Goal: Task Accomplishment & Management: Manage account settings

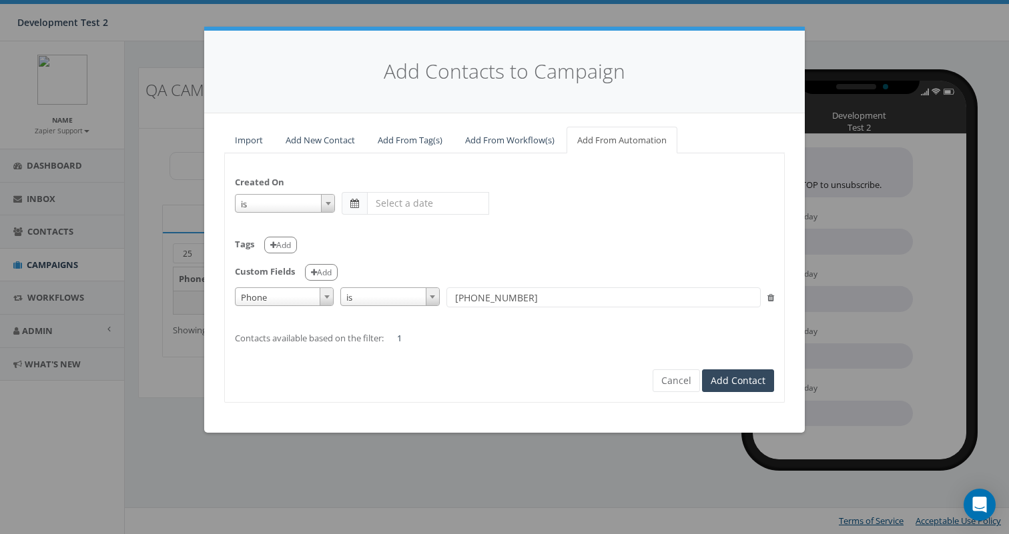
select select
select select "auto_phone"
click at [681, 381] on button "Cancel" at bounding box center [675, 381] width 47 height 23
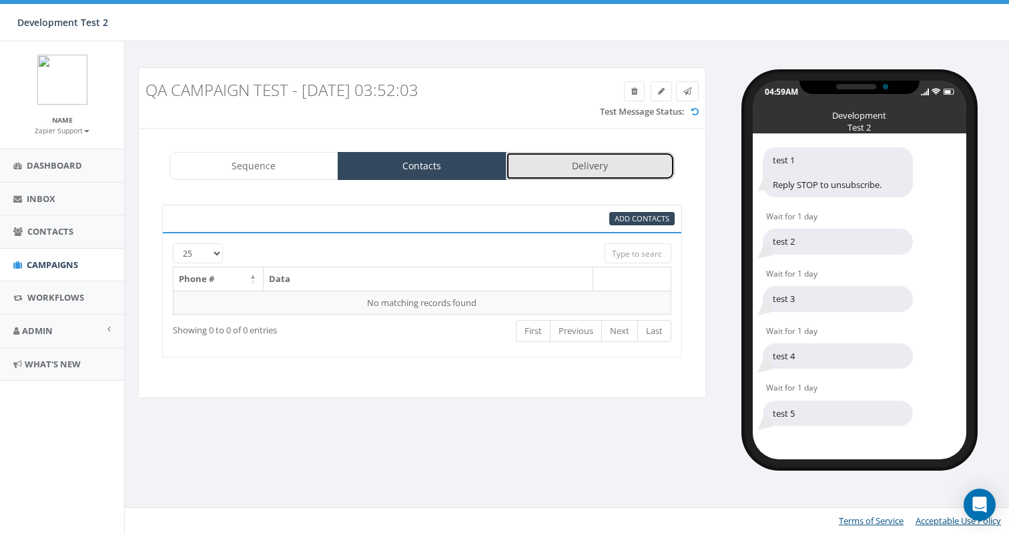
click at [594, 171] on link "Delivery" at bounding box center [590, 166] width 169 height 28
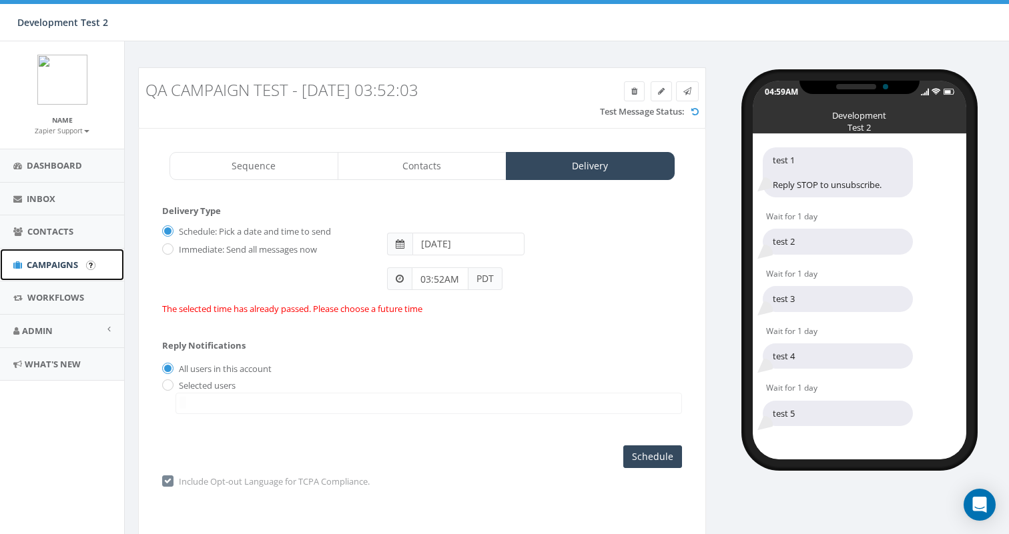
click at [59, 269] on span "Campaigns" at bounding box center [52, 265] width 51 height 12
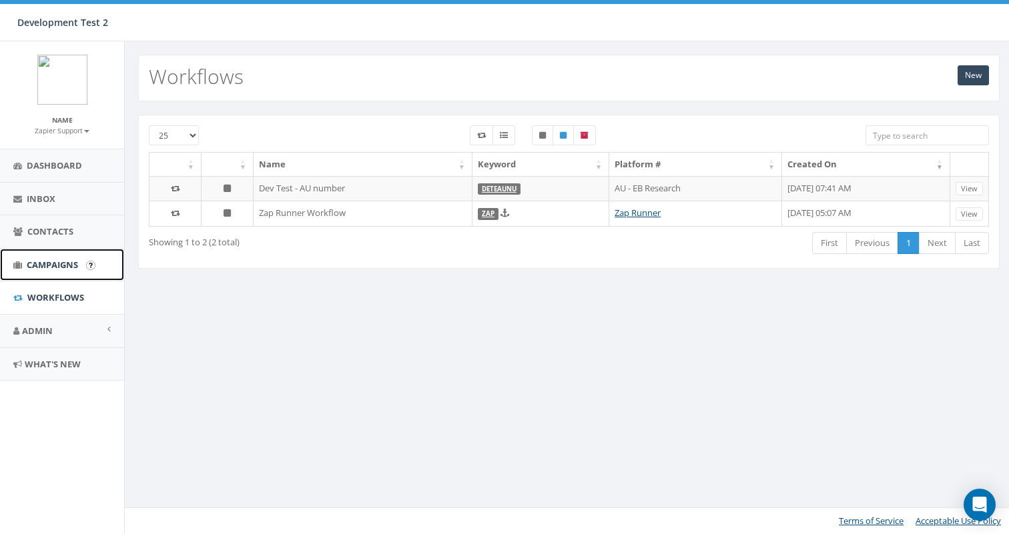
click at [65, 266] on span "Campaigns" at bounding box center [52, 265] width 51 height 12
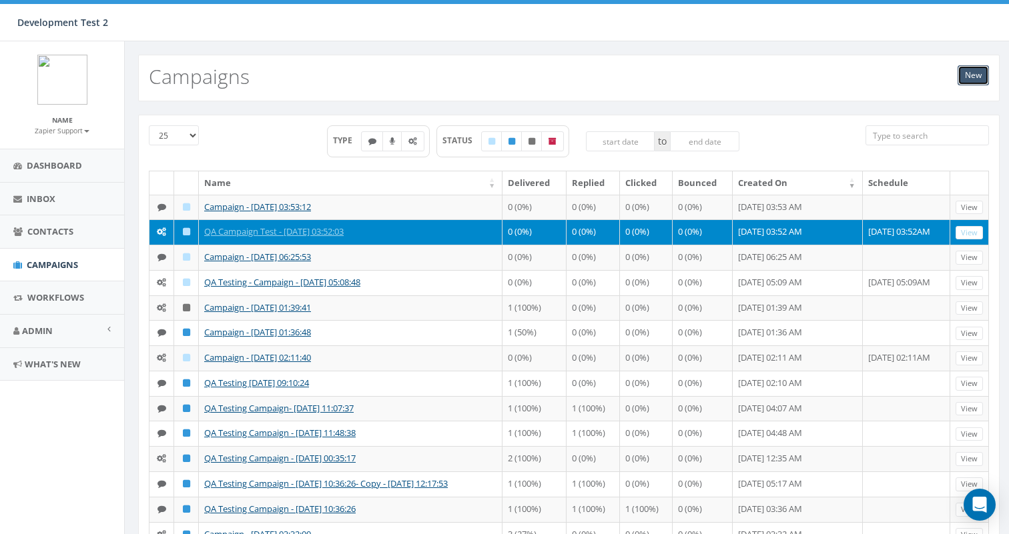
click at [973, 73] on link "New" at bounding box center [972, 75] width 31 height 20
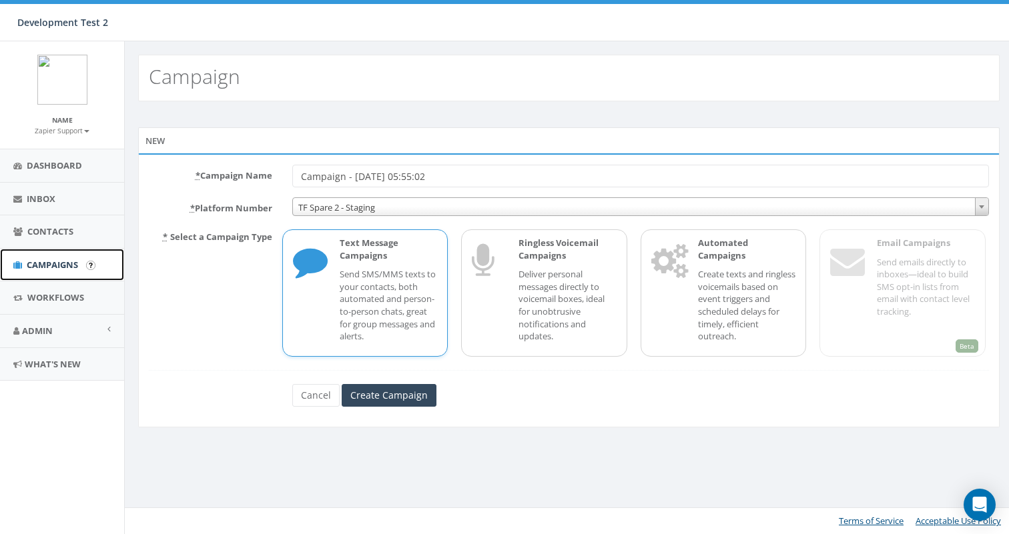
click at [61, 264] on span "Campaigns" at bounding box center [52, 265] width 51 height 12
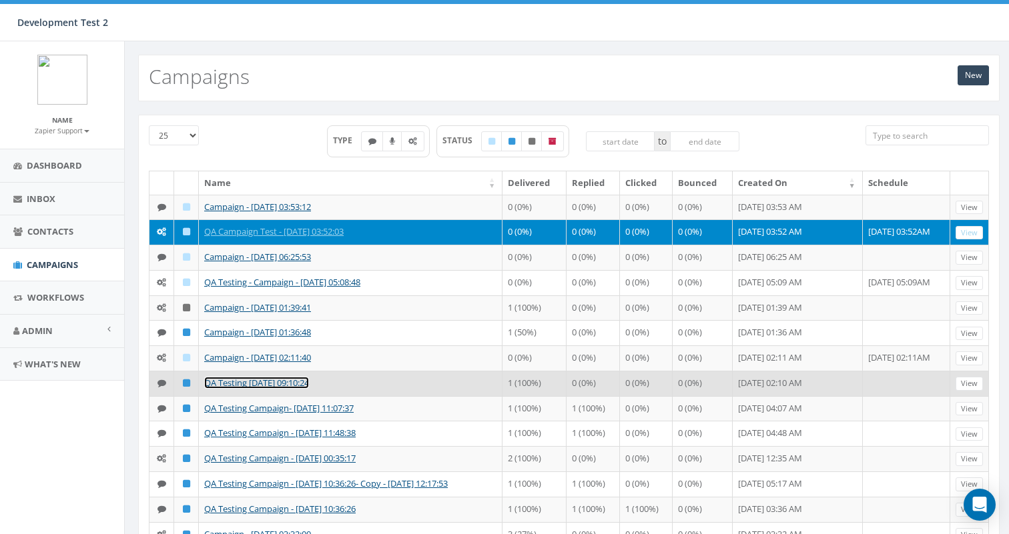
click at [249, 384] on link "QA Testing 2025-07-15 09:10:24" at bounding box center [256, 383] width 105 height 12
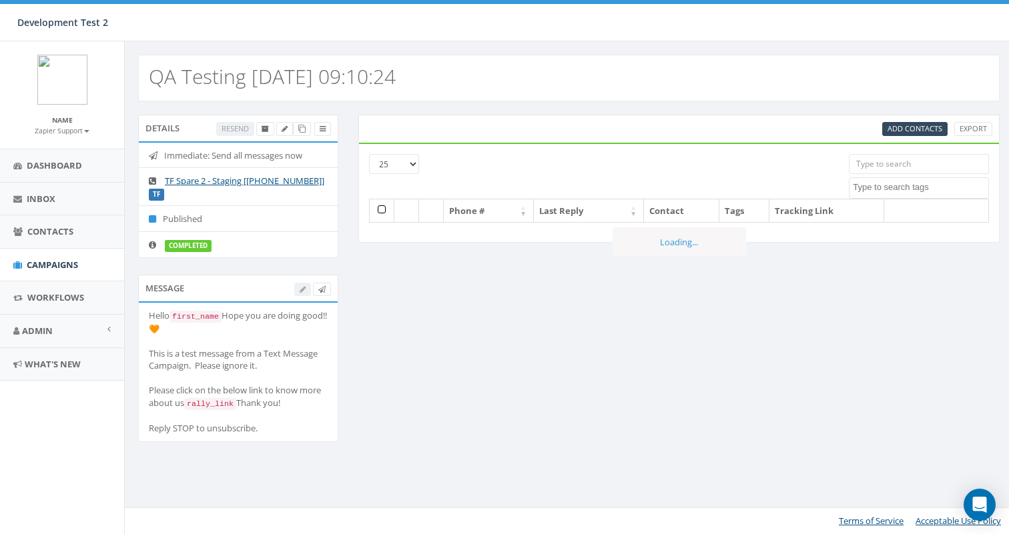
select select
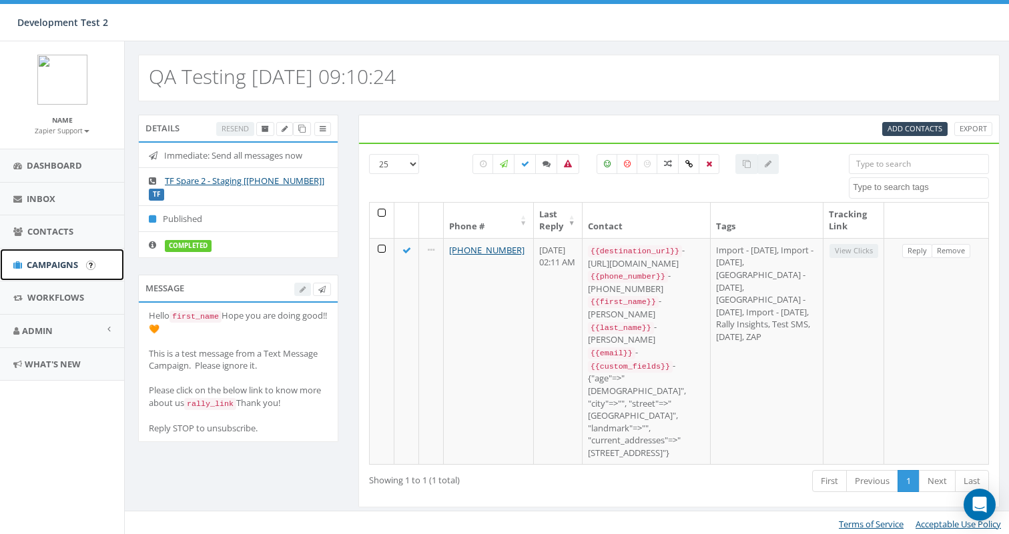
click at [58, 260] on span "Campaigns" at bounding box center [52, 265] width 51 height 12
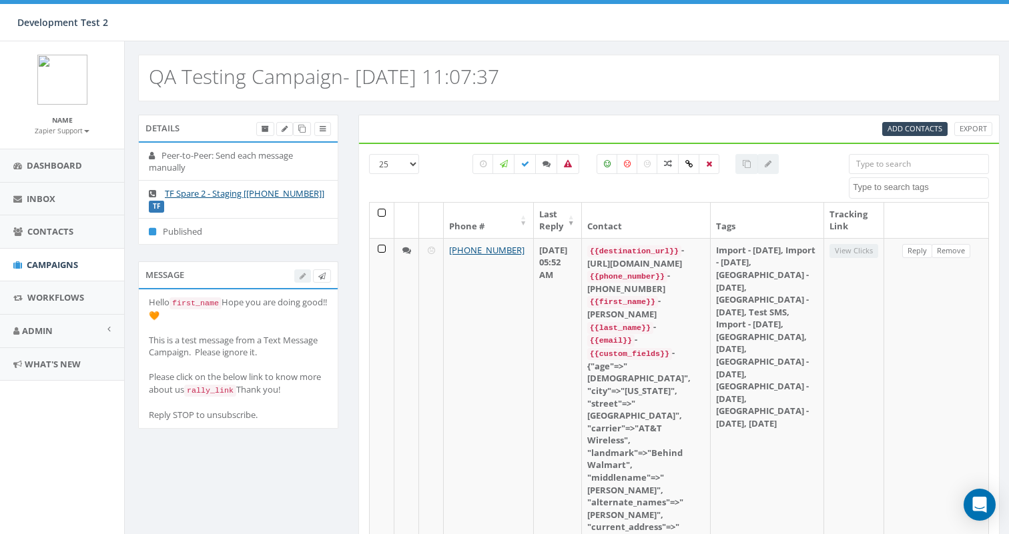
select select
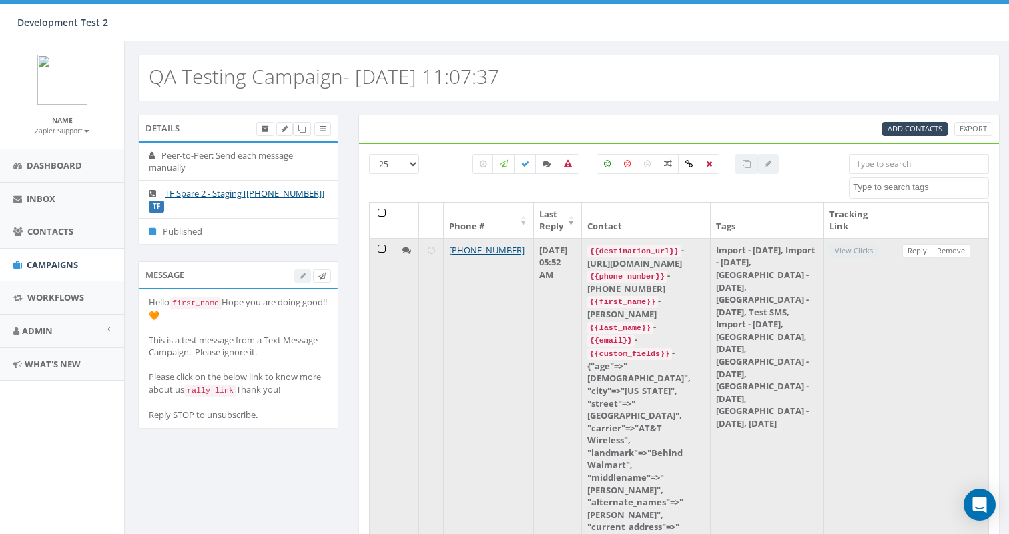
drag, startPoint x: 520, startPoint y: 251, endPoint x: 446, endPoint y: 249, distance: 74.1
click at [446, 249] on td "[PHONE_NUMBER]" at bounding box center [489, 401] width 90 height 326
copy link "[PHONE_NUMBER]"
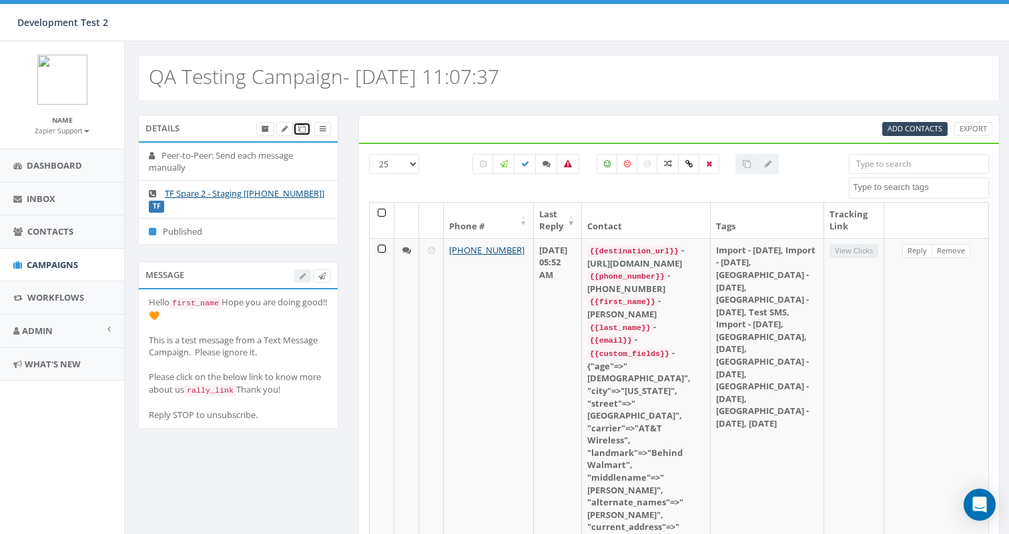
click at [300, 128] on icon at bounding box center [301, 128] width 7 height 7
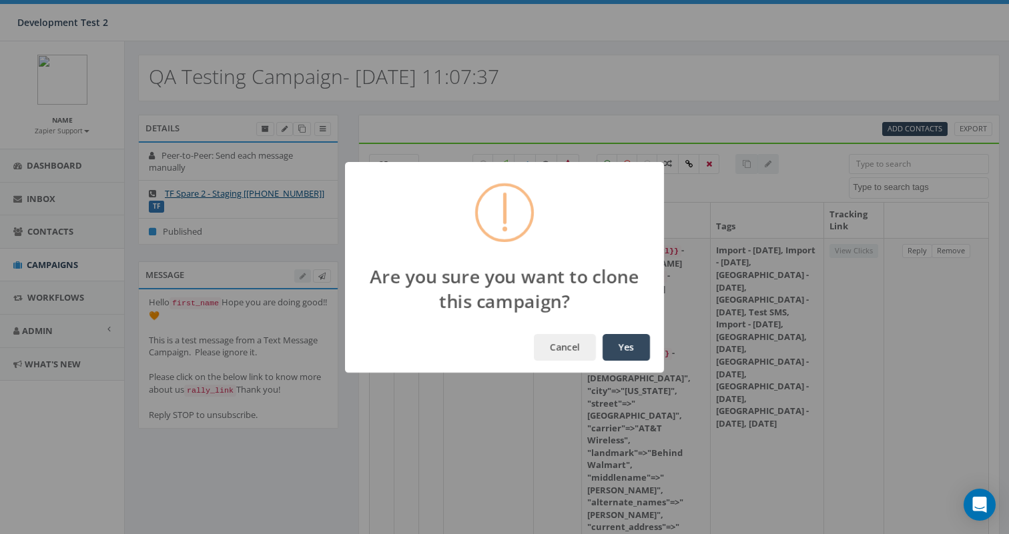
click at [625, 349] on button "Yes" at bounding box center [625, 347] width 47 height 27
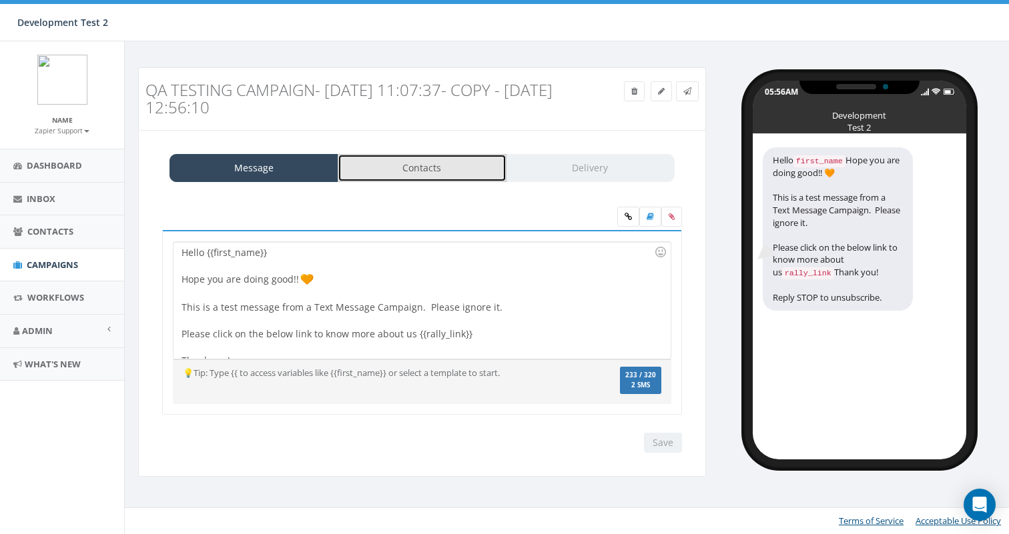
click at [470, 173] on link "Contacts" at bounding box center [422, 168] width 169 height 28
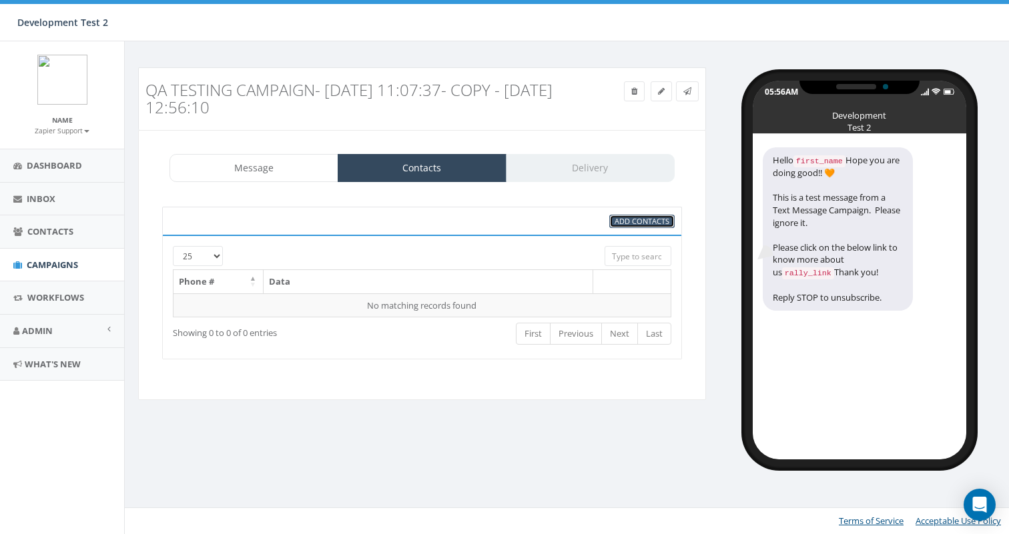
click at [636, 222] on span "Add Contacts" at bounding box center [641, 221] width 55 height 10
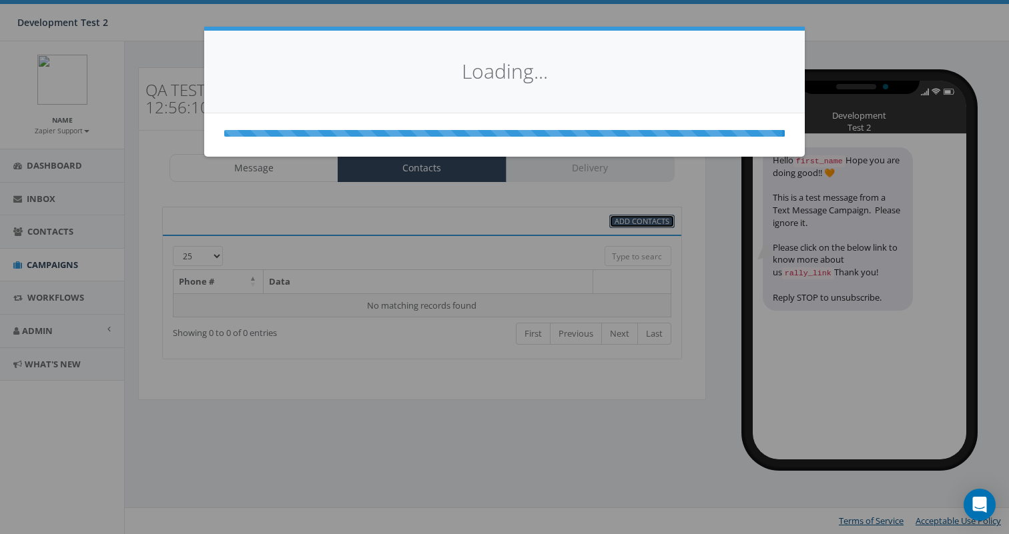
select select
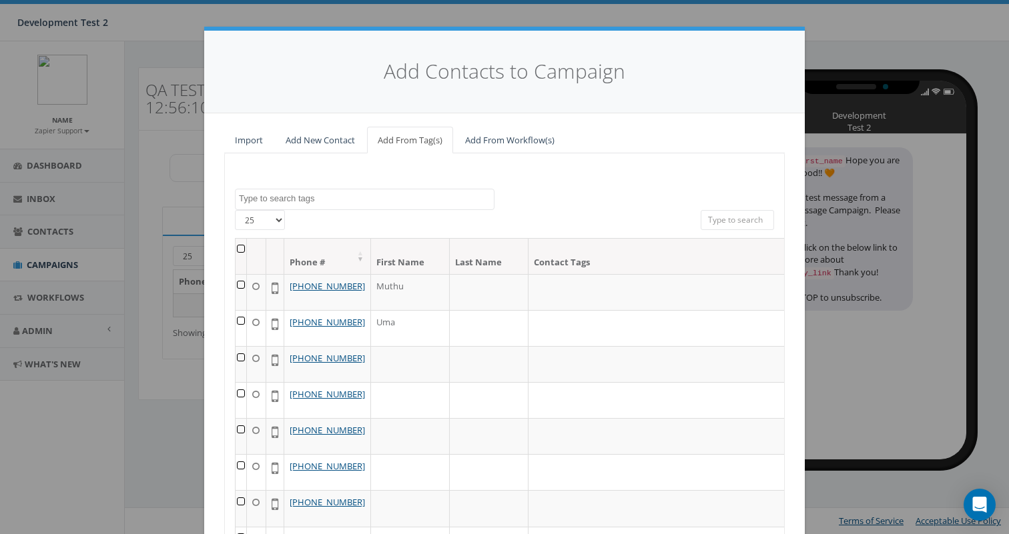
click at [722, 219] on input "search" at bounding box center [736, 220] width 73 height 20
paste input "[PHONE_NUMBER]"
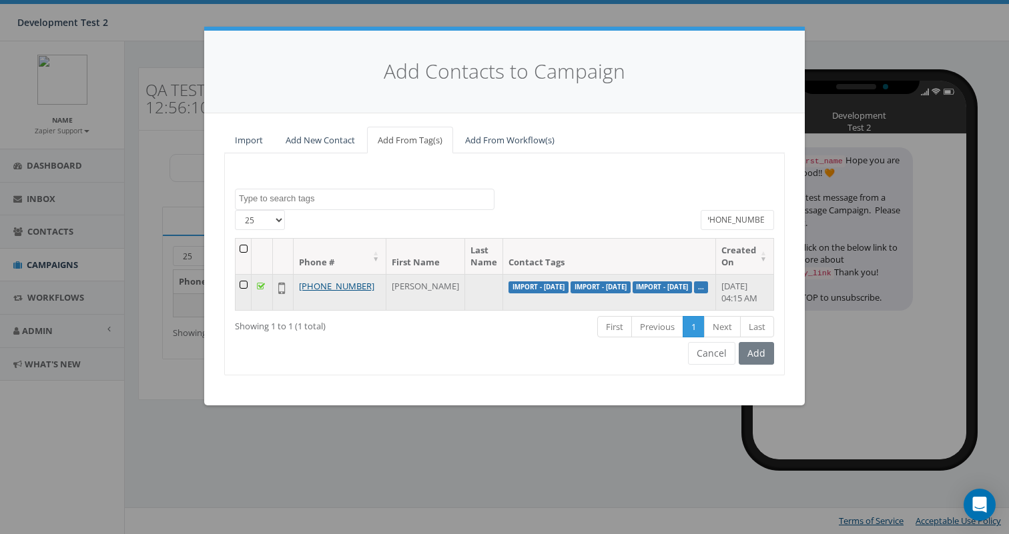
type input "[PHONE_NUMBER]"
click at [245, 285] on td at bounding box center [243, 292] width 16 height 36
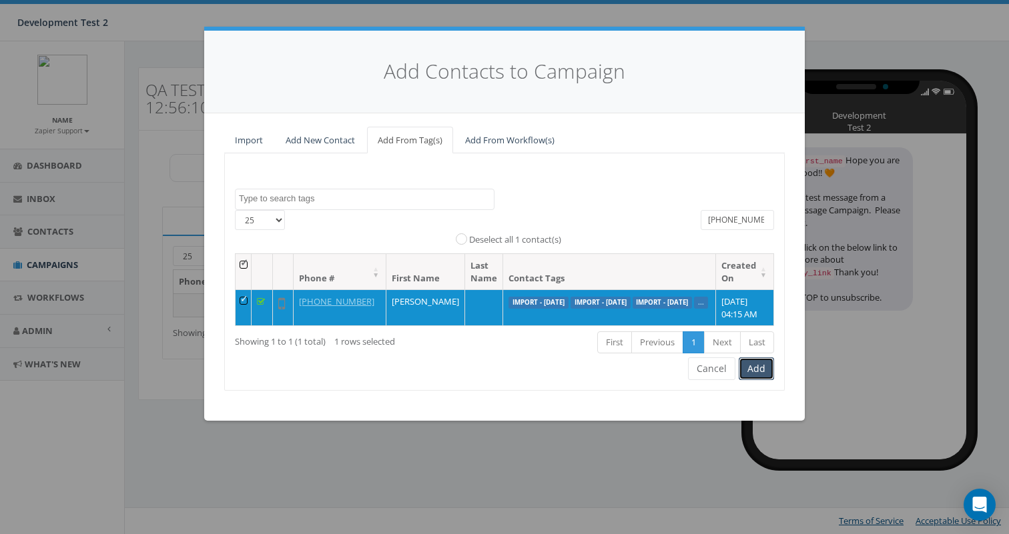
click at [761, 380] on button "Add" at bounding box center [755, 369] width 35 height 23
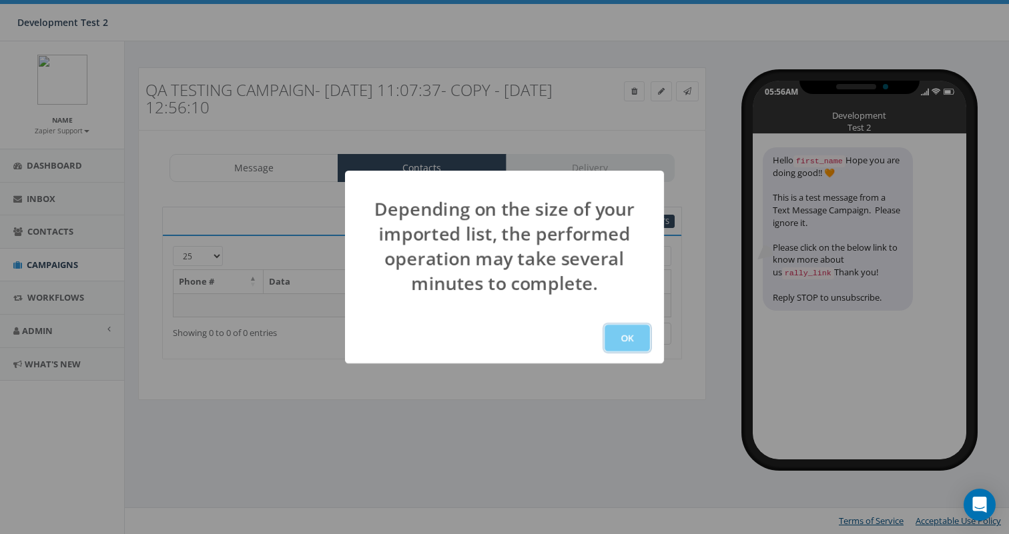
click at [626, 336] on button "OK" at bounding box center [626, 338] width 45 height 27
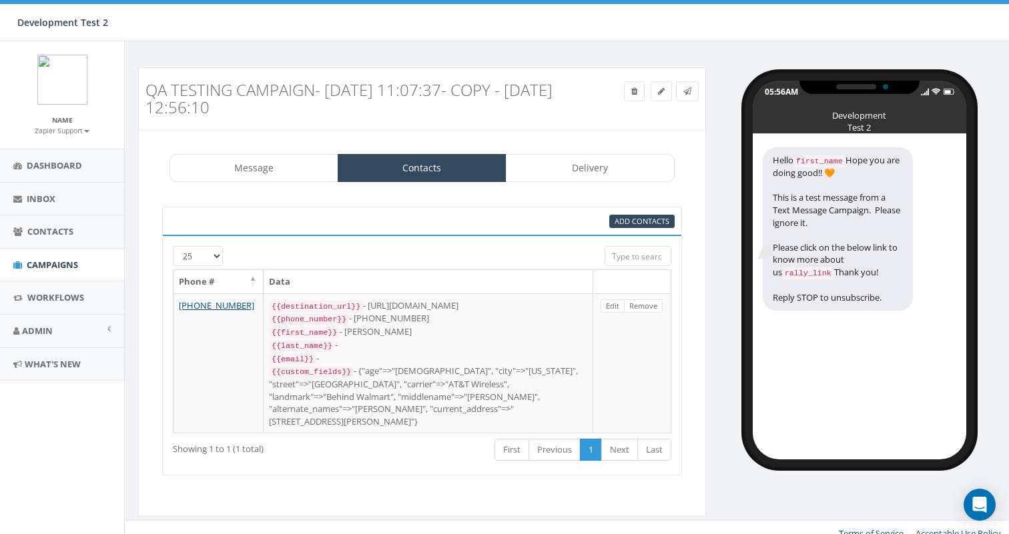
select select
click at [593, 171] on link "Delivery" at bounding box center [590, 168] width 169 height 28
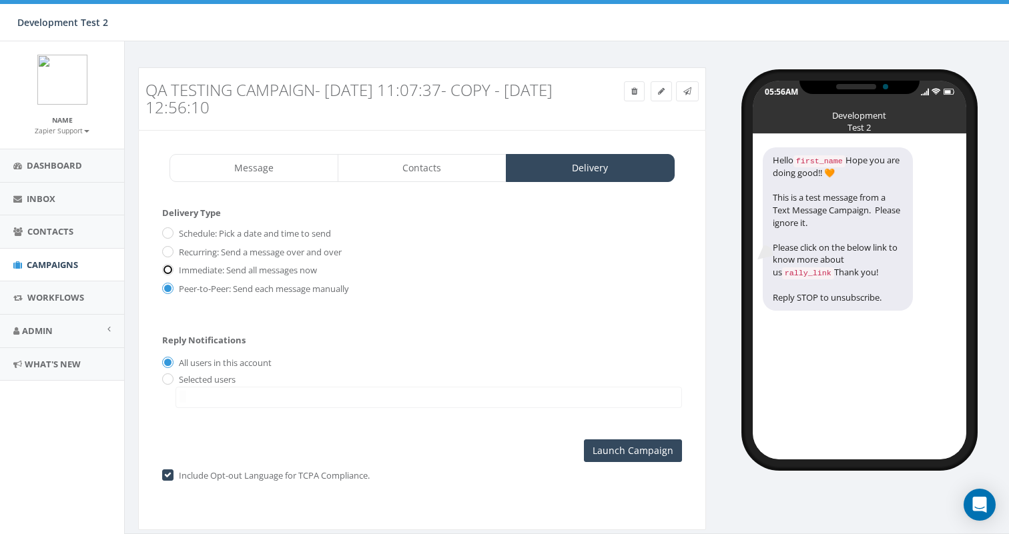
click at [170, 268] on input "Immediate: Send all messages now" at bounding box center [166, 271] width 9 height 9
radio input "true"
click at [436, 317] on form "Delivery Type Schedule: Pick a date and time to send Recurring: Send a message …" at bounding box center [422, 264] width 520 height 115
click at [641, 450] on input "Send Now" at bounding box center [650, 451] width 63 height 23
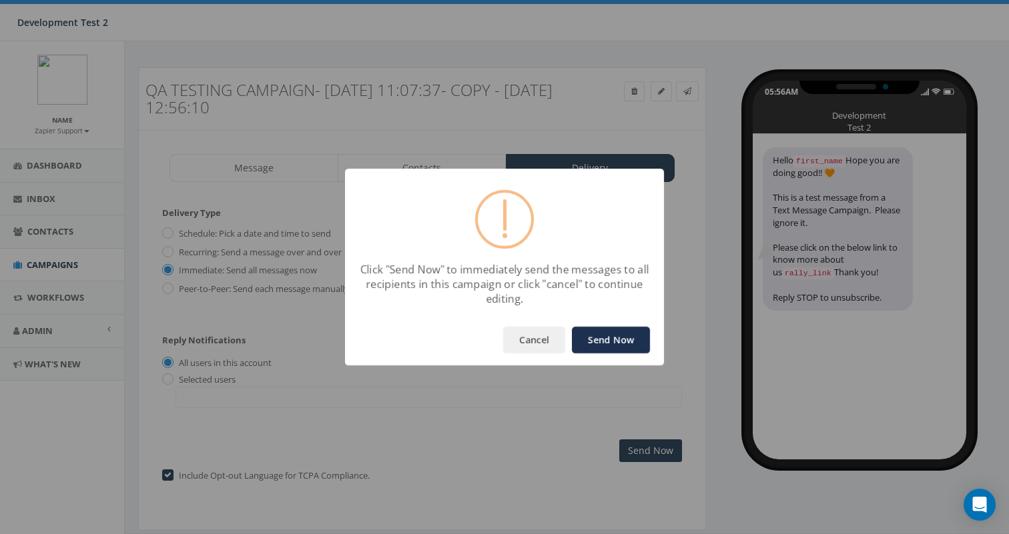
click at [601, 338] on button "Send Now" at bounding box center [611, 340] width 78 height 27
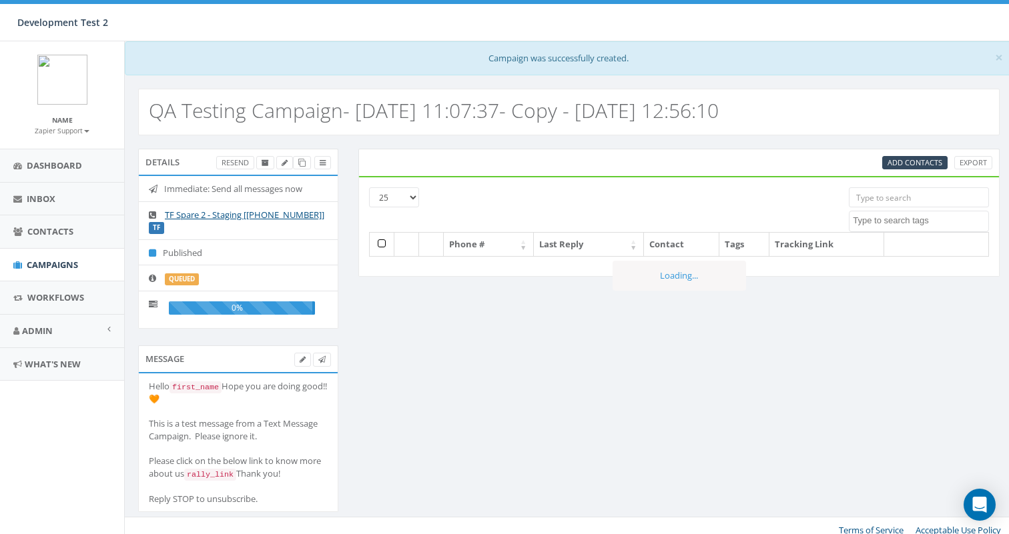
select select
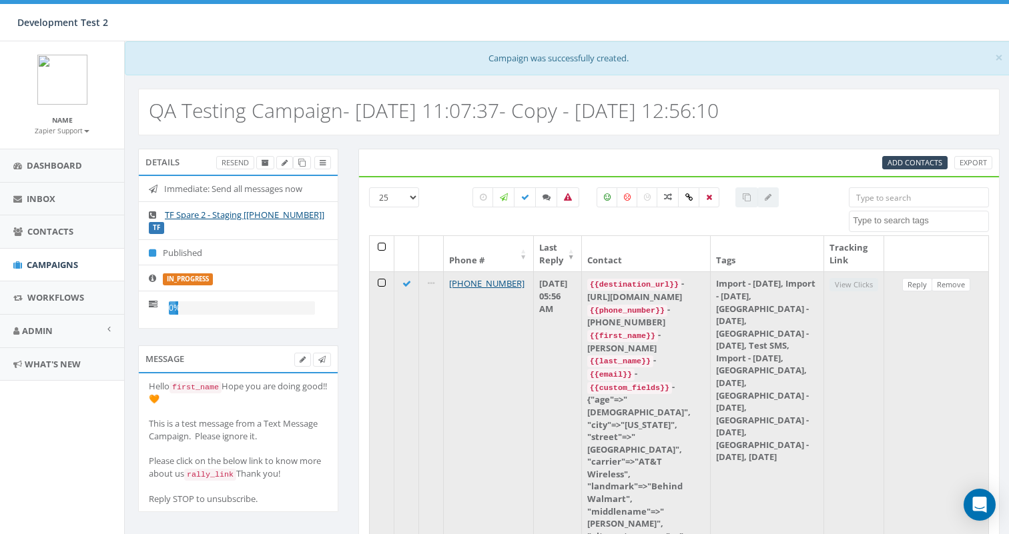
scroll to position [69, 0]
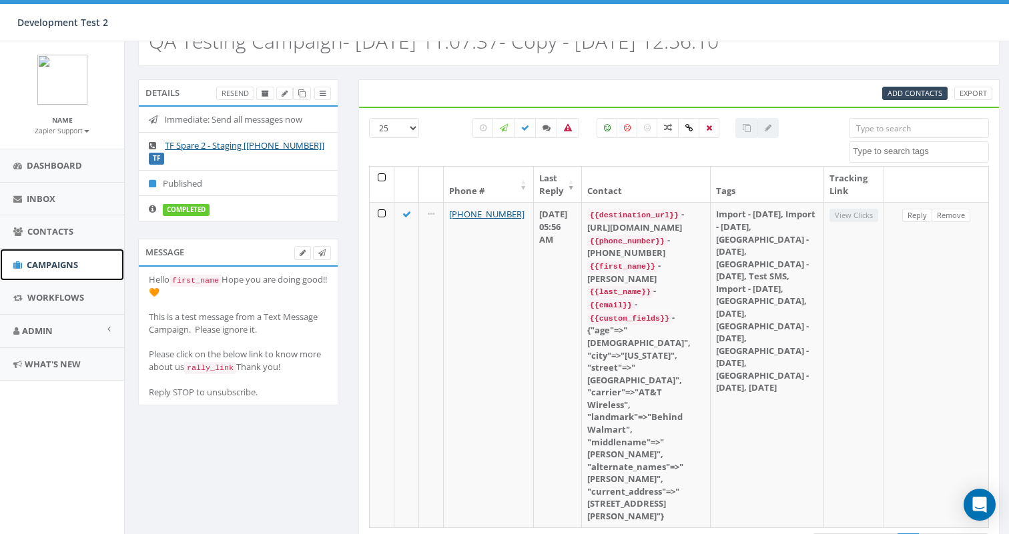
click at [57, 268] on span "Campaigns" at bounding box center [52, 265] width 51 height 12
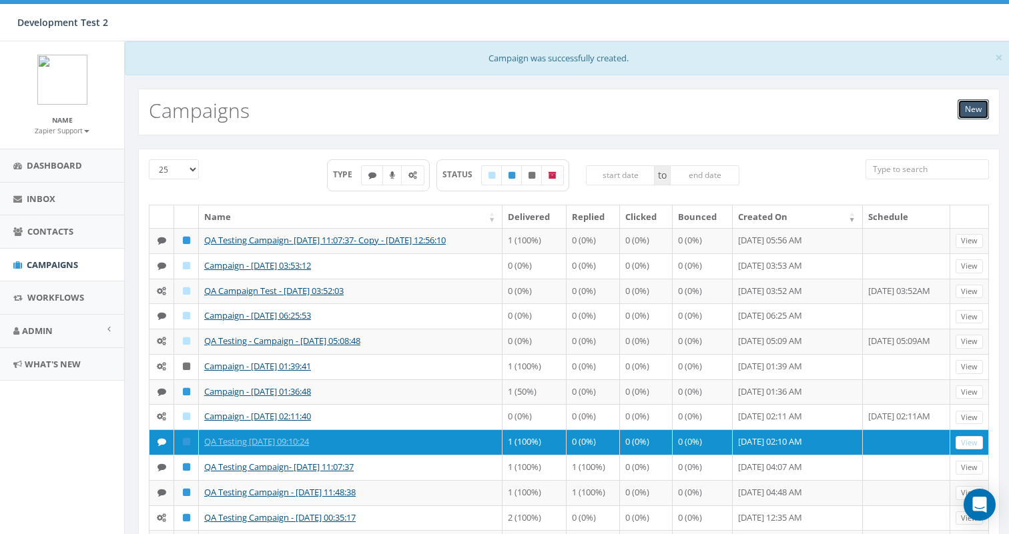
click at [977, 107] on link "New" at bounding box center [972, 109] width 31 height 20
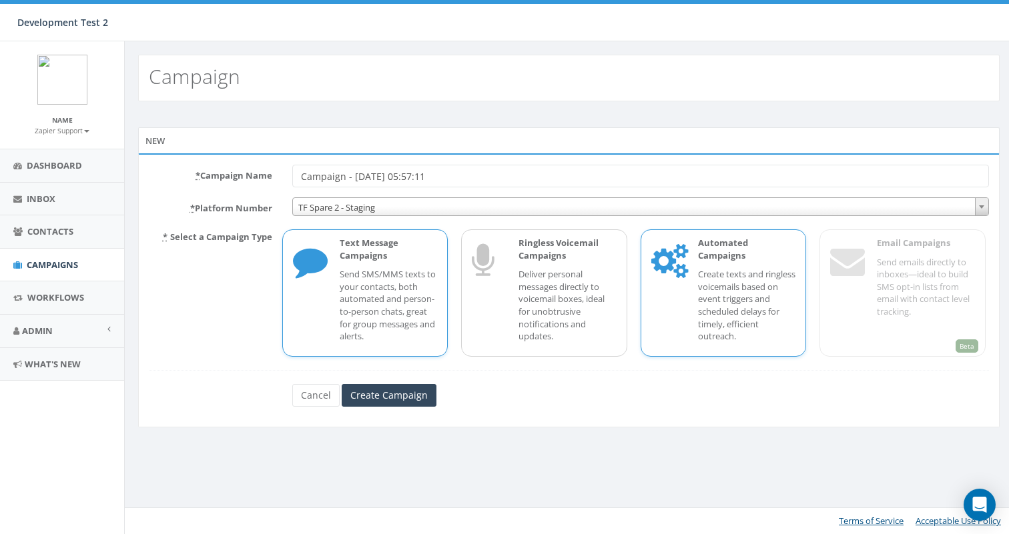
click at [735, 276] on p "Create texts and ringless voicemails based on event triggers and scheduled dela…" at bounding box center [747, 305] width 98 height 74
click at [299, 174] on input "Campaign - [DATE] 05:57:11" at bounding box center [640, 176] width 696 height 23
click at [324, 177] on input "Campaign - [DATE] 05:57:11" at bounding box center [640, 176] width 696 height 23
click at [324, 177] on input "Campaign - 08/20/2025, 05:57:11" at bounding box center [640, 176] width 696 height 23
type input "QA TEST - [DATE] 05:57:11"
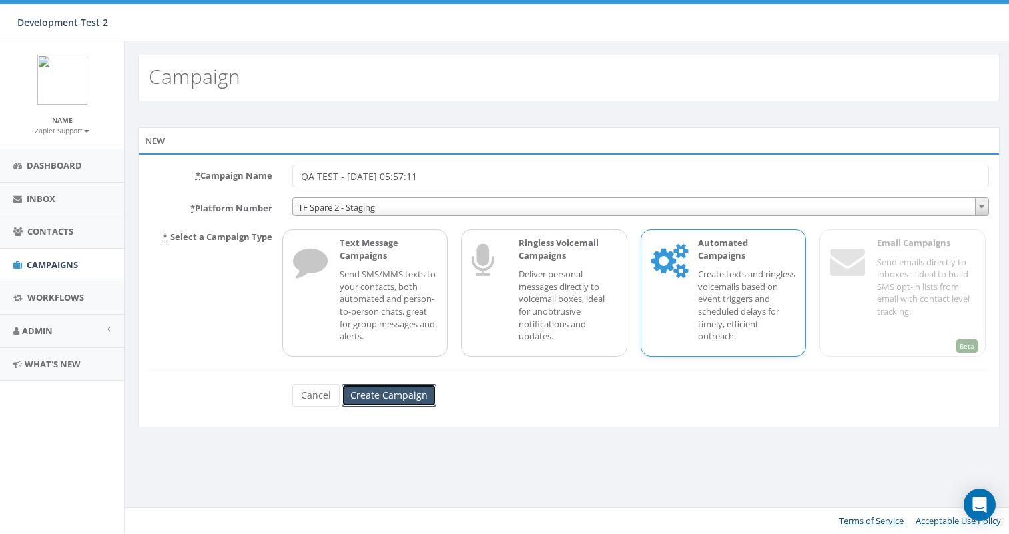
click at [390, 393] on input "Create Campaign" at bounding box center [389, 395] width 95 height 23
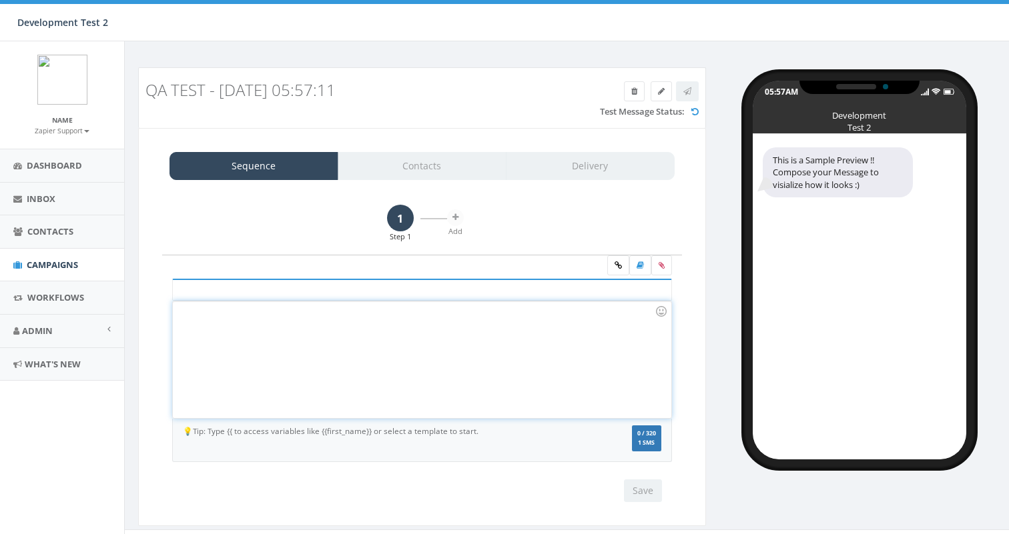
click at [310, 325] on div at bounding box center [422, 360] width 498 height 117
click at [239, 328] on div at bounding box center [422, 360] width 498 height 117
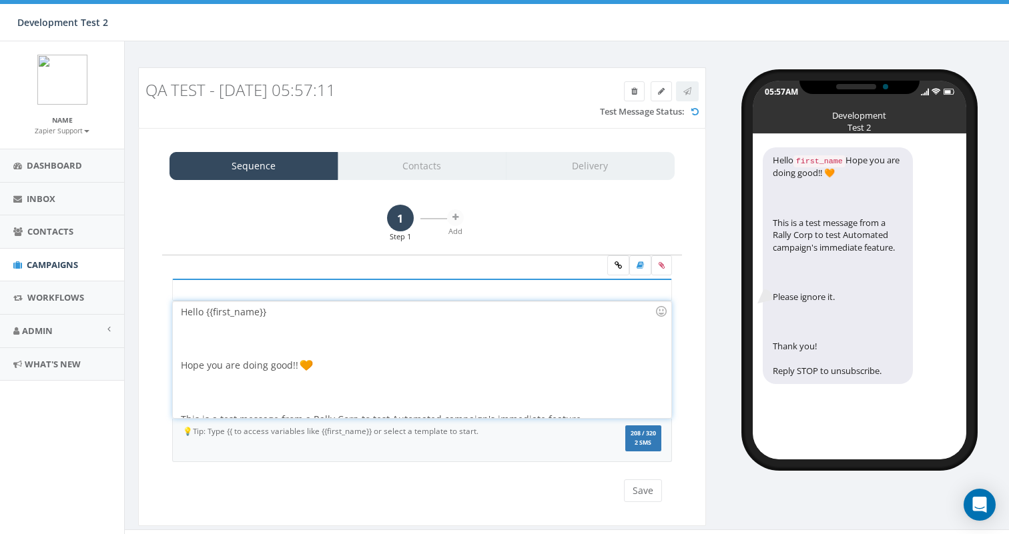
click at [207, 344] on div at bounding box center [418, 339] width 474 height 40
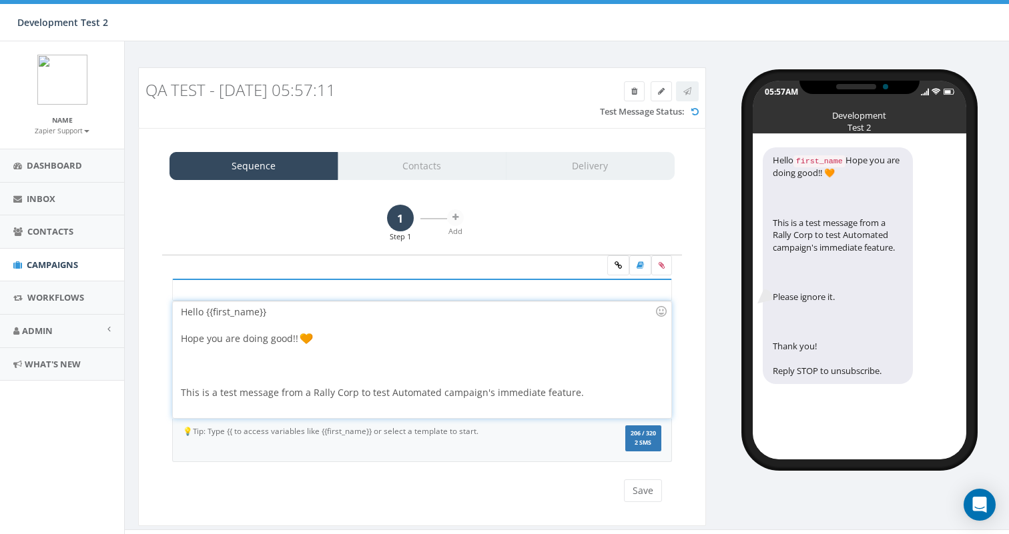
click at [191, 378] on div at bounding box center [418, 366] width 474 height 40
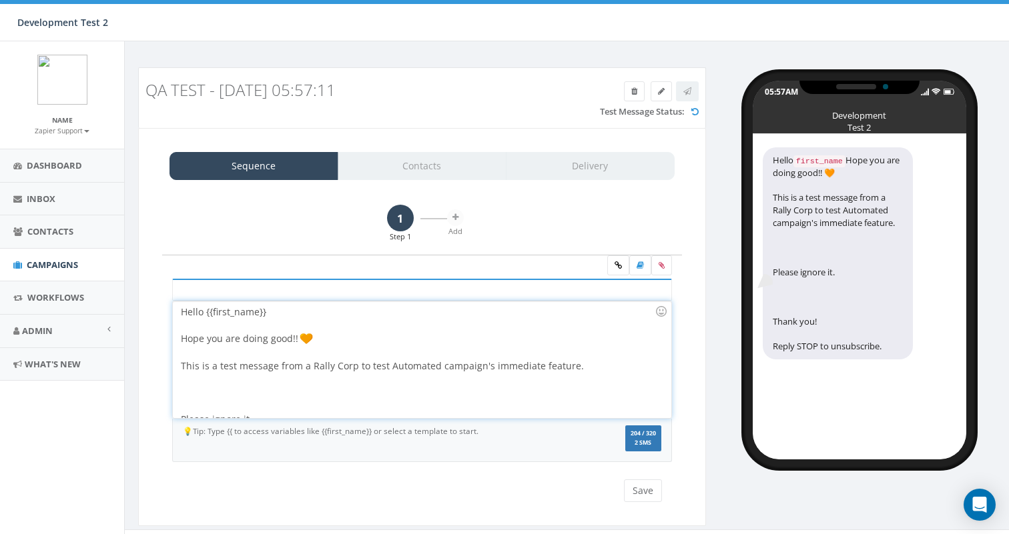
click at [212, 387] on div at bounding box center [418, 393] width 474 height 40
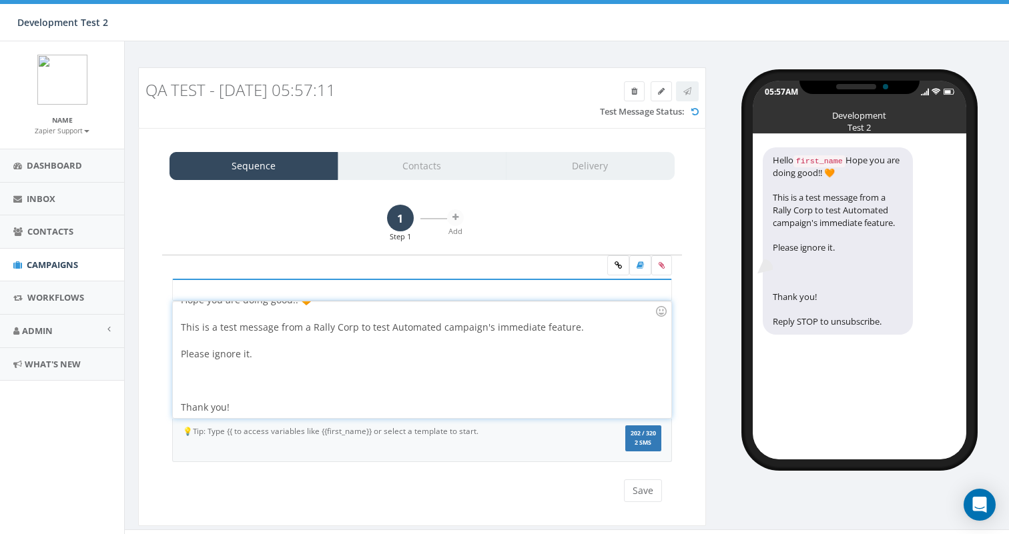
click at [213, 388] on div at bounding box center [418, 381] width 474 height 40
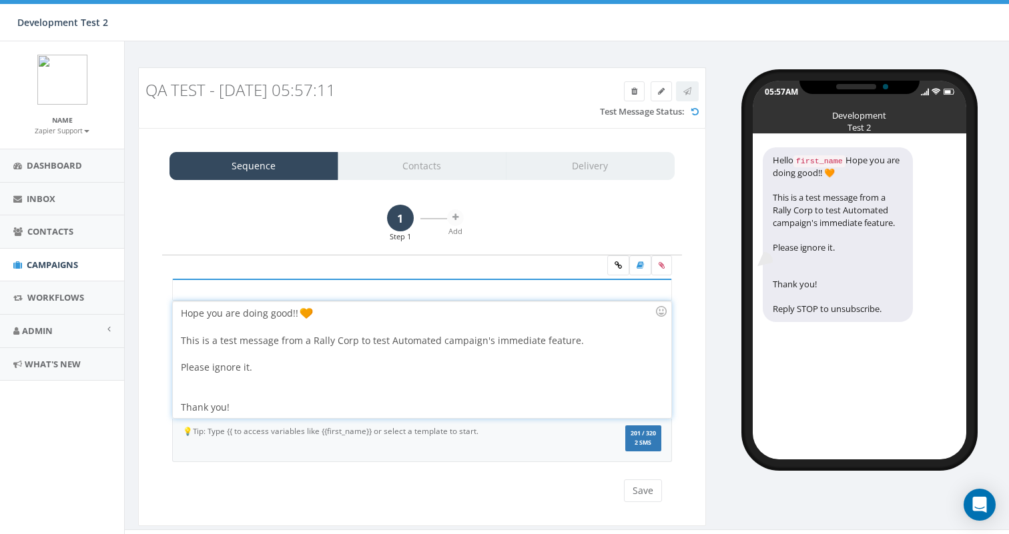
scroll to position [13, 0]
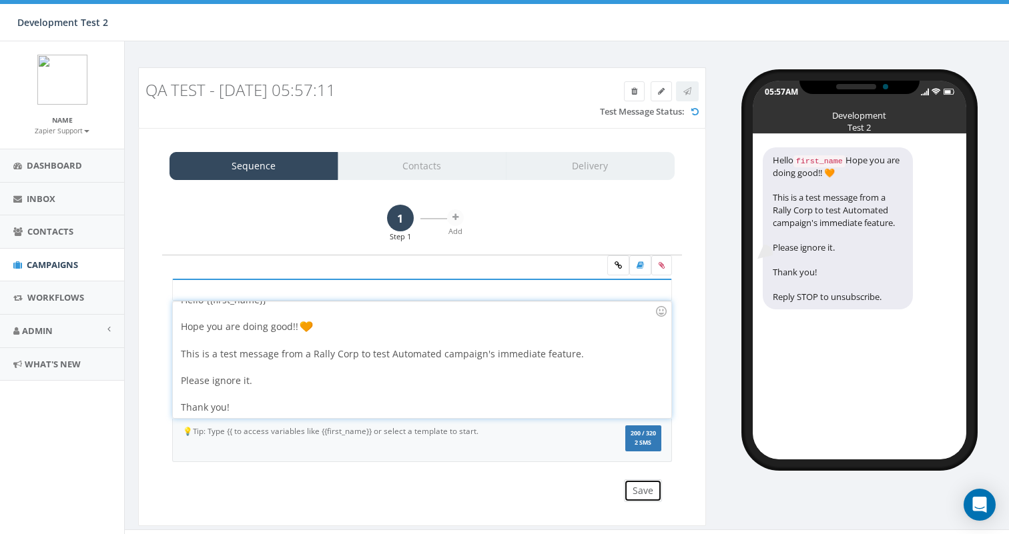
click at [646, 494] on button "Save" at bounding box center [643, 491] width 38 height 23
click at [454, 215] on icon at bounding box center [455, 217] width 6 height 8
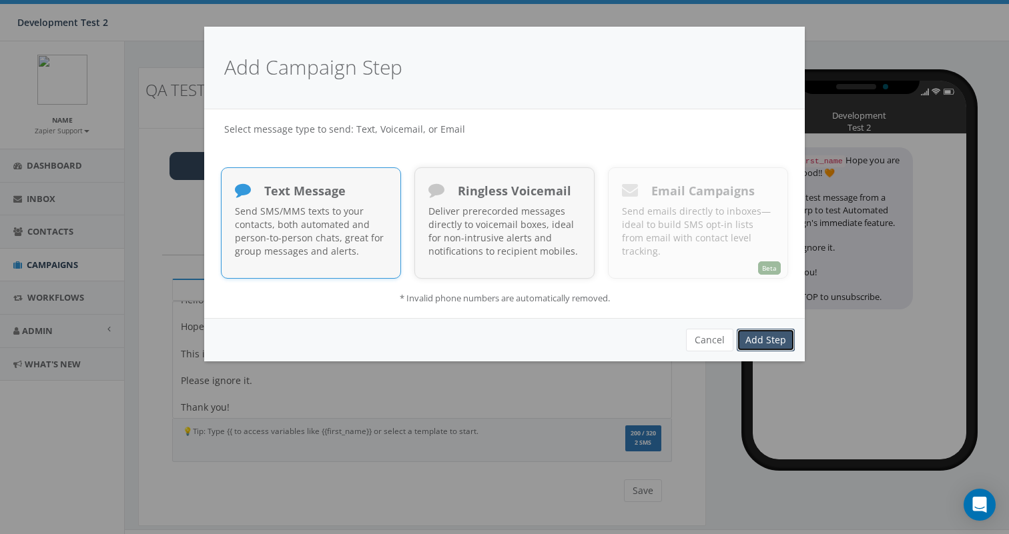
click at [748, 342] on link "Add Step" at bounding box center [765, 340] width 58 height 23
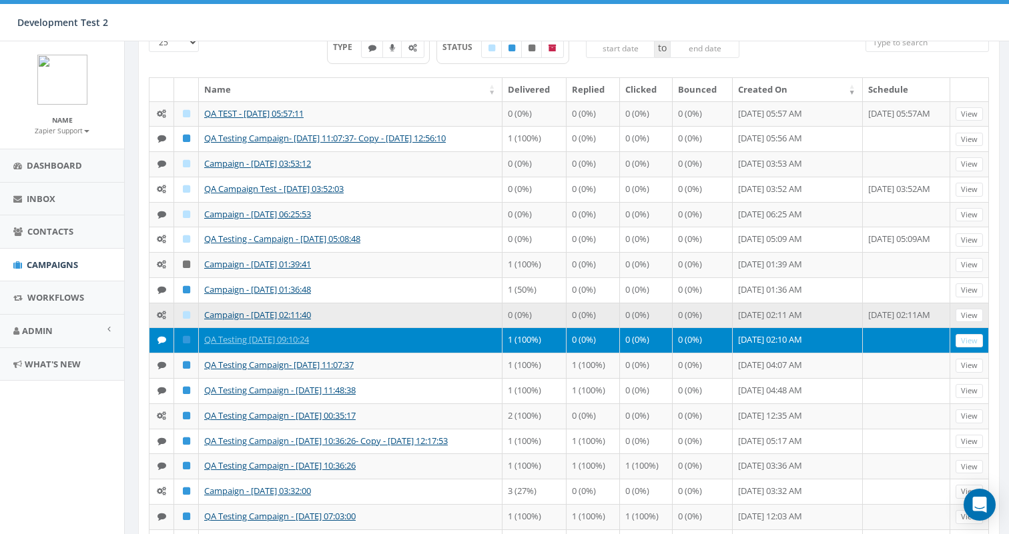
scroll to position [104, 0]
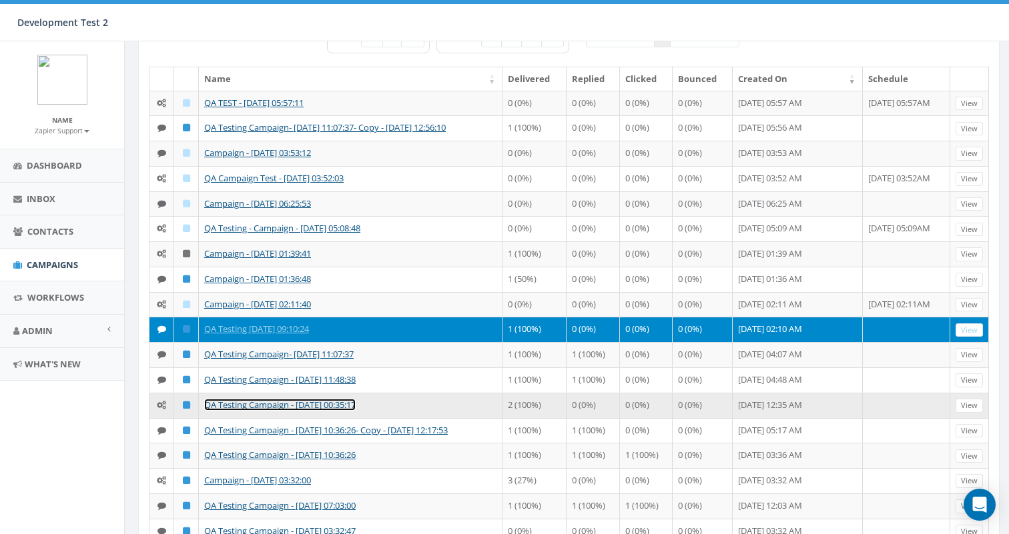
click at [220, 403] on link "QA Testing Campaign - 06/04/2025, 00:35:17" at bounding box center [279, 405] width 151 height 12
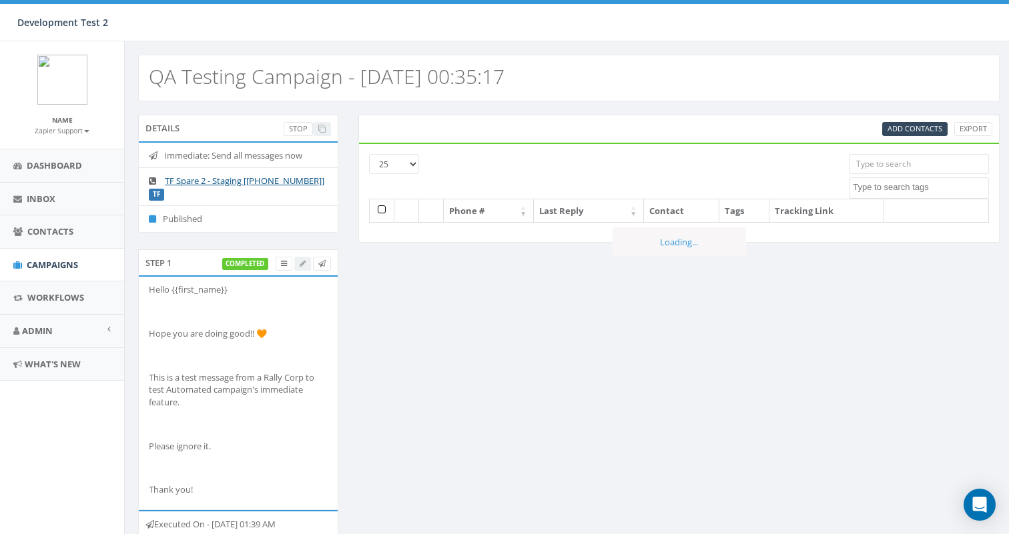
select select
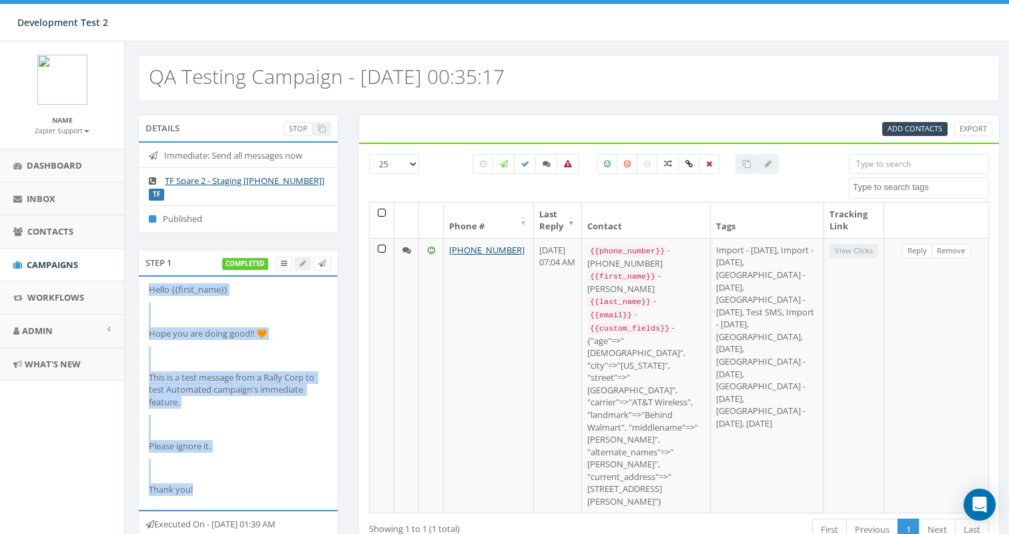
drag, startPoint x: 193, startPoint y: 487, endPoint x: 147, endPoint y: 286, distance: 206.0
click at [147, 286] on li "Hello {{first_name}} Hope you are doing good!! 🧡 This is a test message from a …" at bounding box center [238, 393] width 199 height 232
copy div "Hello {{first_name}} Hope you are doing good!! 🧡 This is a test message from a …"
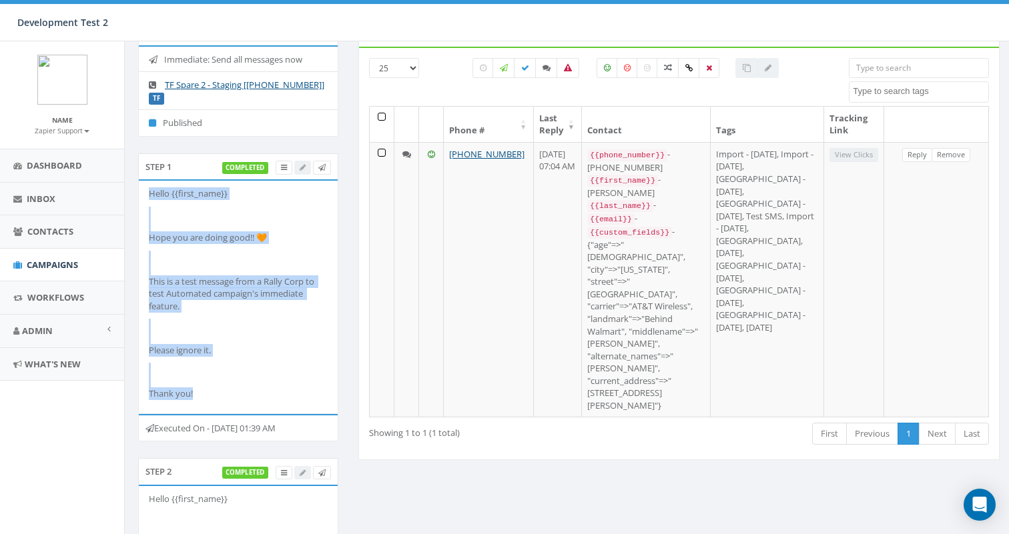
scroll to position [283, 0]
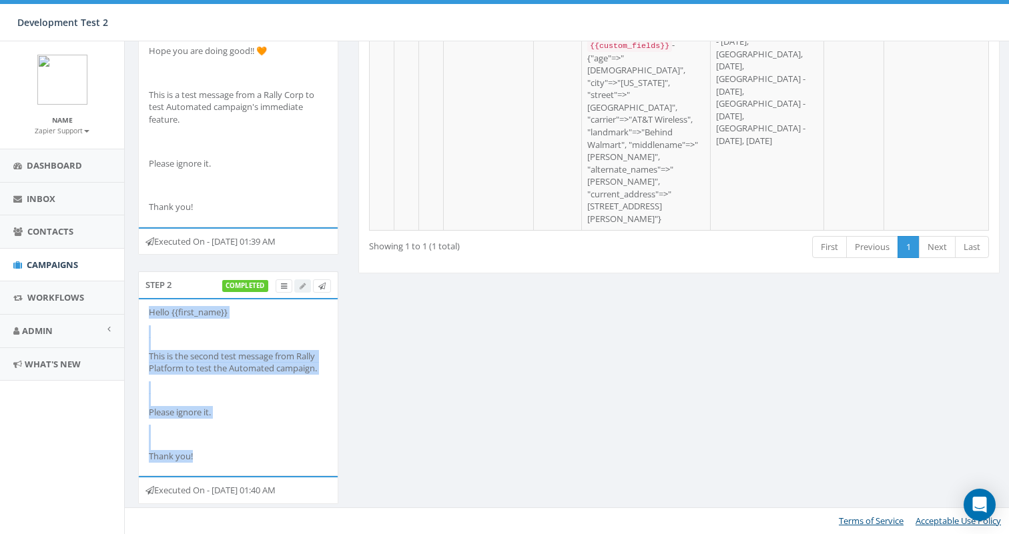
drag, startPoint x: 200, startPoint y: 458, endPoint x: 140, endPoint y: 318, distance: 153.0
click at [140, 317] on li "Hello {{first_name}} This is the second test message from Rally Platform to tes…" at bounding box center [238, 388] width 199 height 176
copy div "Hello {{first_name}} This is the second test message from Rally Platform to tes…"
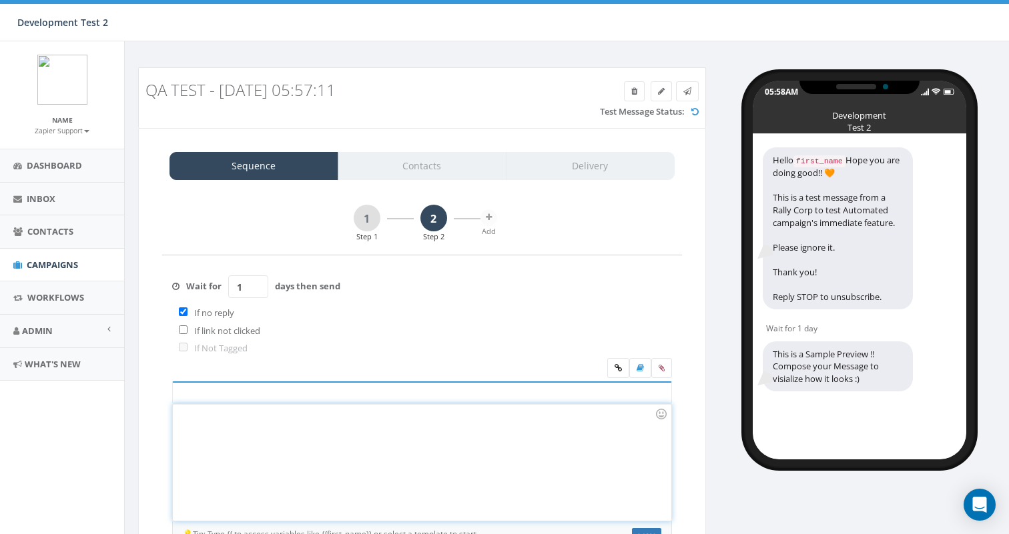
click at [261, 444] on div at bounding box center [422, 462] width 498 height 117
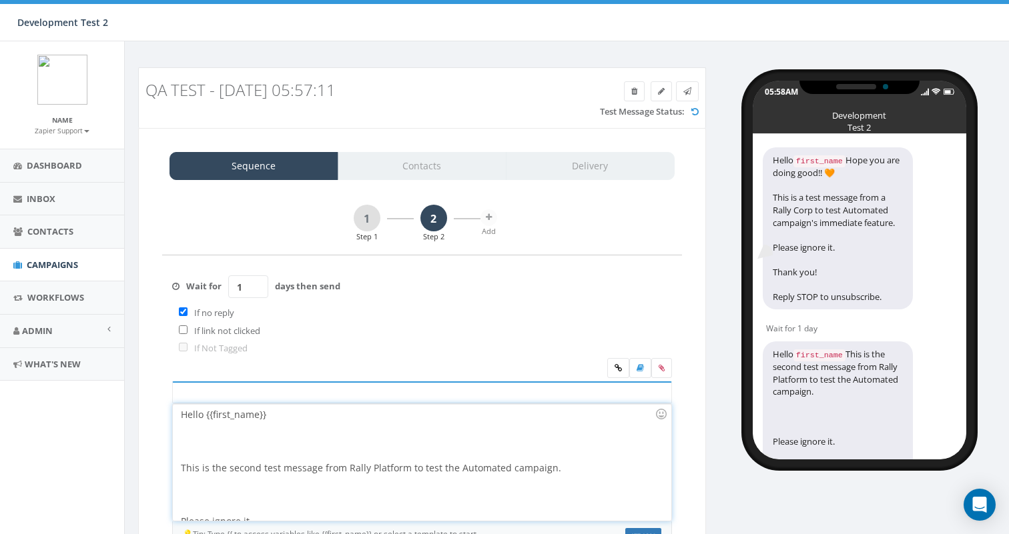
click at [225, 438] on div at bounding box center [418, 442] width 474 height 40
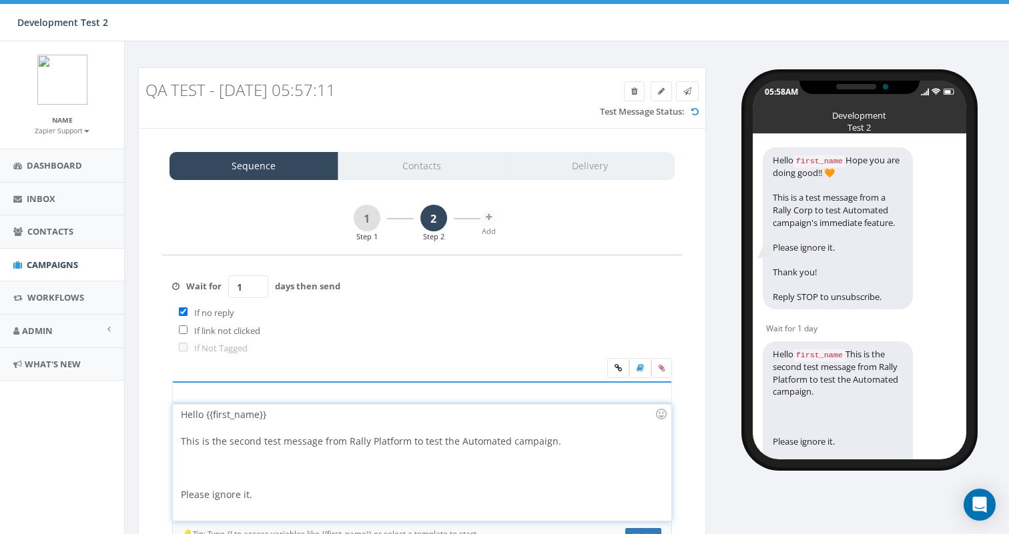
click at [209, 480] on div at bounding box center [418, 468] width 474 height 40
click at [215, 497] on div at bounding box center [418, 495] width 474 height 40
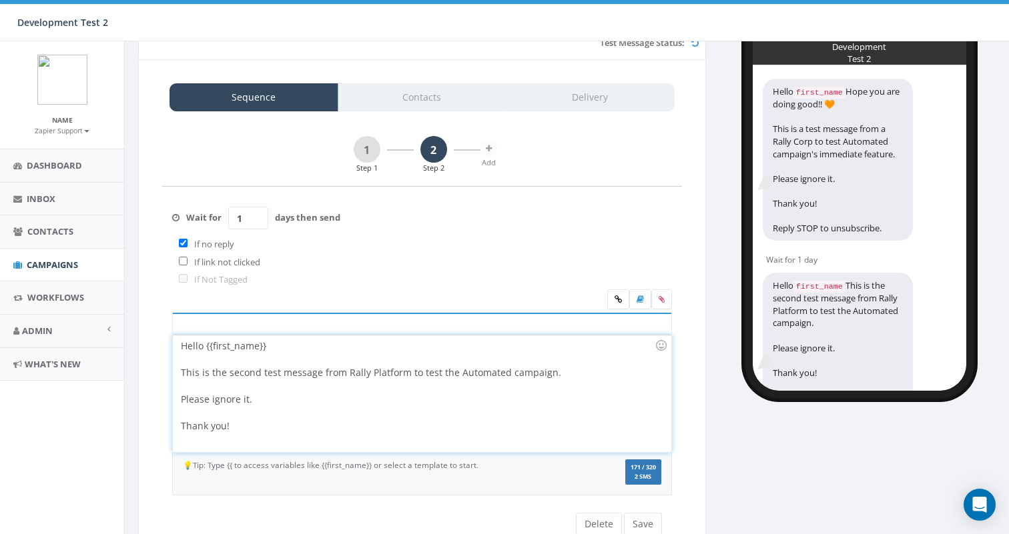
scroll to position [124, 0]
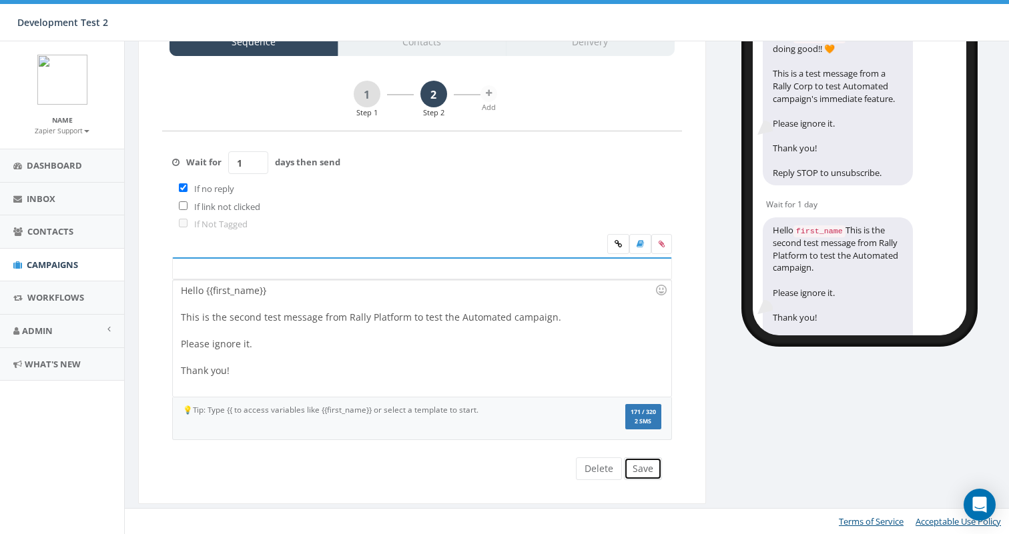
click at [650, 472] on button "Save" at bounding box center [643, 469] width 38 height 23
click at [432, 47] on link "Contacts" at bounding box center [422, 42] width 169 height 28
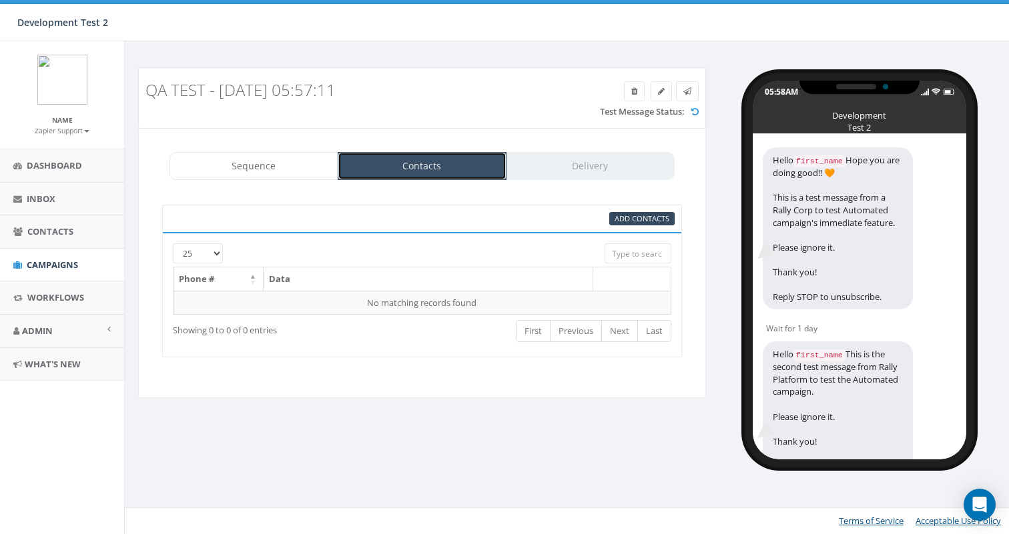
scroll to position [0, 0]
click at [632, 217] on span "Add Contacts" at bounding box center [641, 218] width 55 height 10
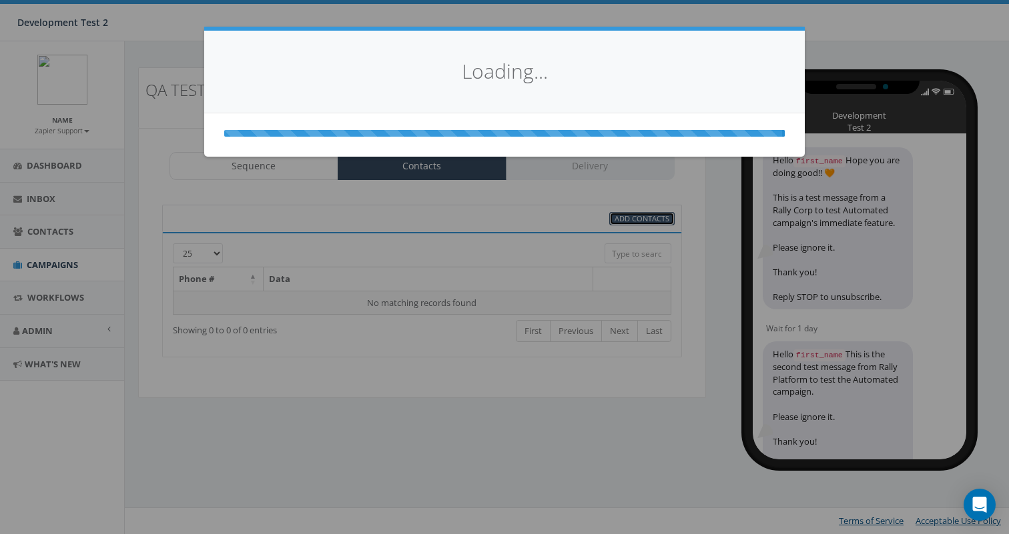
select select
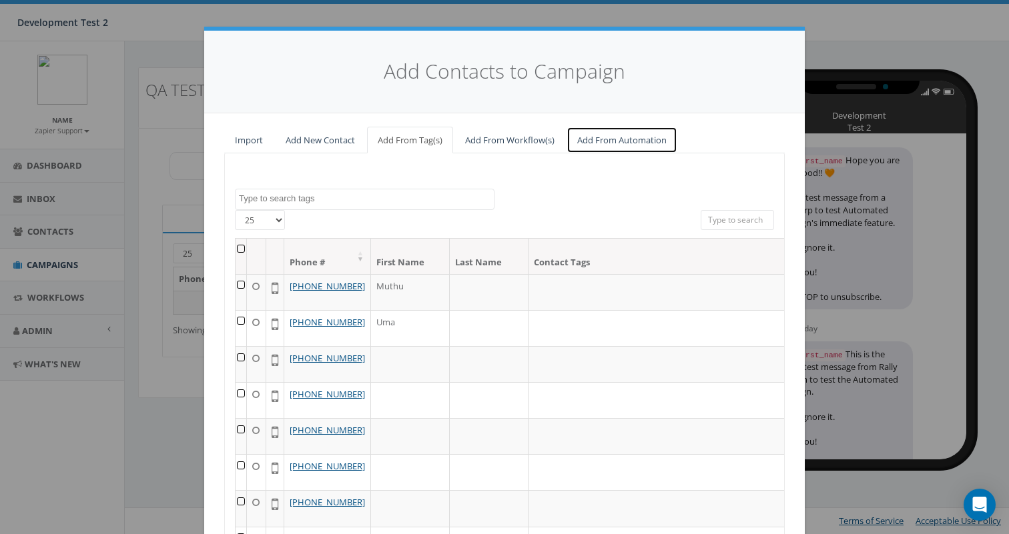
click at [603, 137] on link "Add From Automation" at bounding box center [621, 140] width 111 height 27
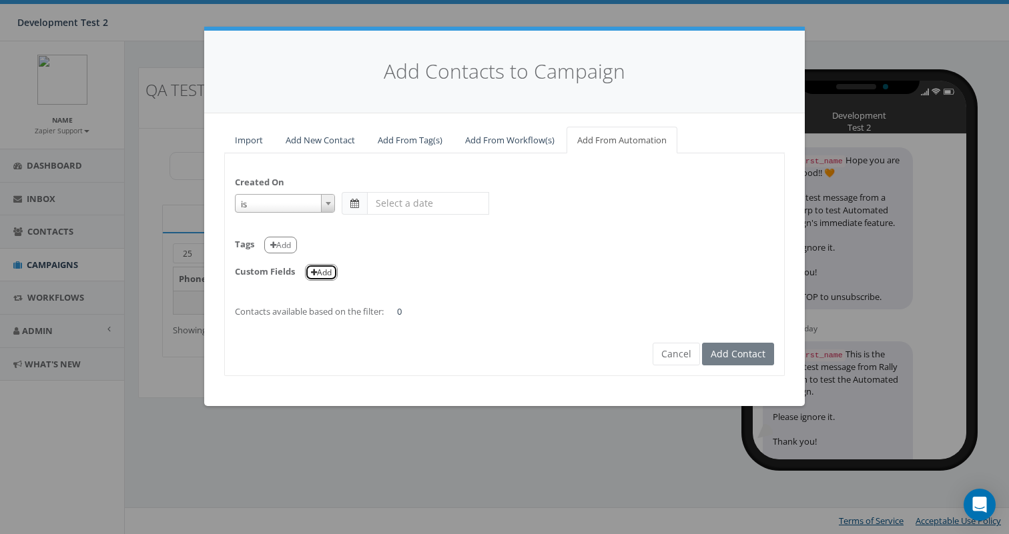
click at [323, 266] on button "Add" at bounding box center [321, 272] width 33 height 17
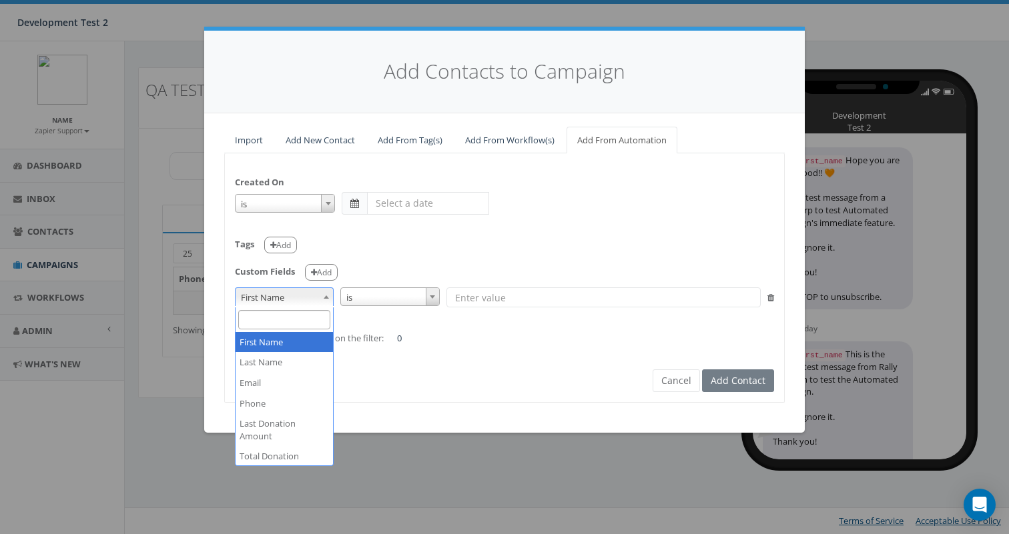
click at [282, 299] on span "First Name" at bounding box center [283, 297] width 97 height 19
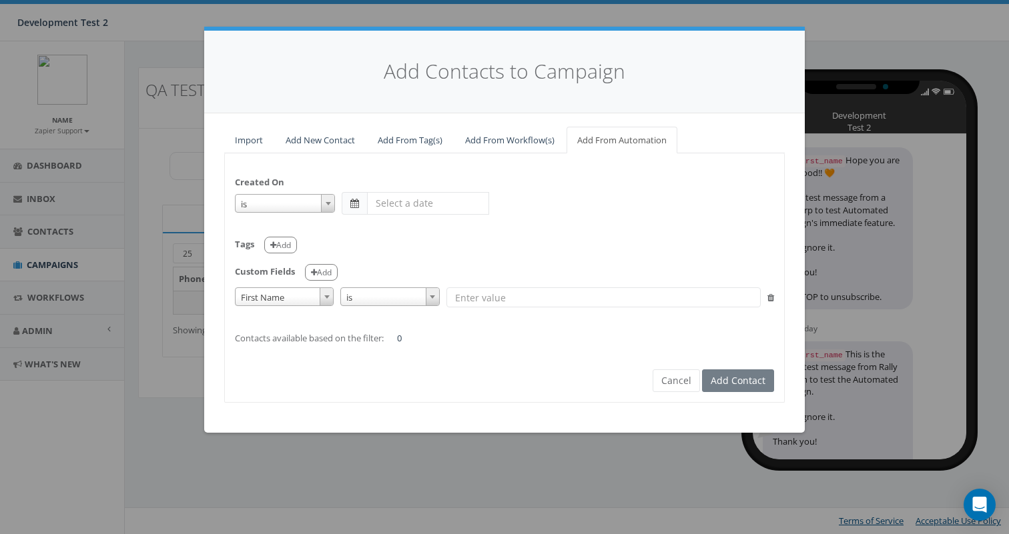
click at [490, 306] on input "text" at bounding box center [603, 298] width 314 height 20
type input "james"
click at [742, 380] on button "Add Contact" at bounding box center [738, 381] width 72 height 23
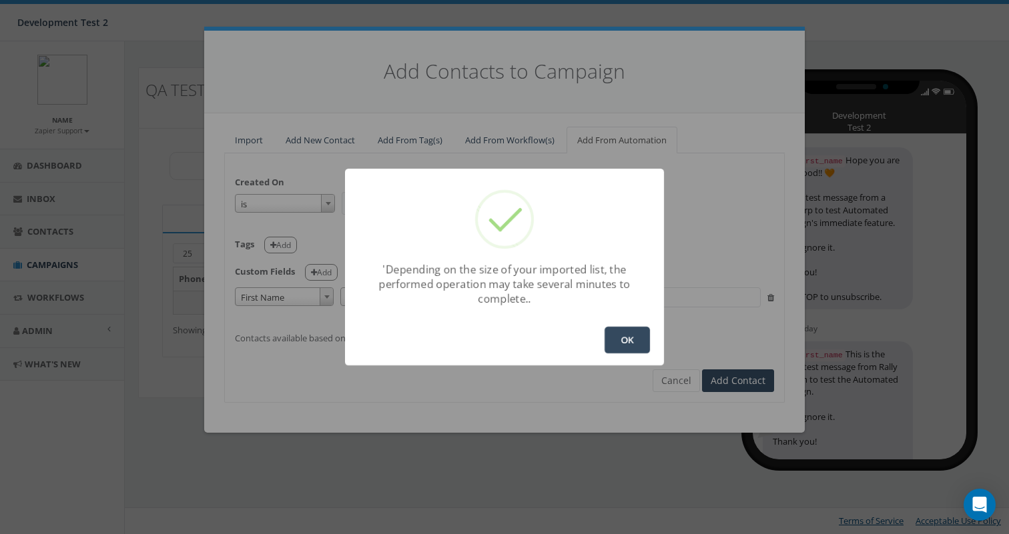
click at [621, 334] on button "OK" at bounding box center [626, 340] width 45 height 27
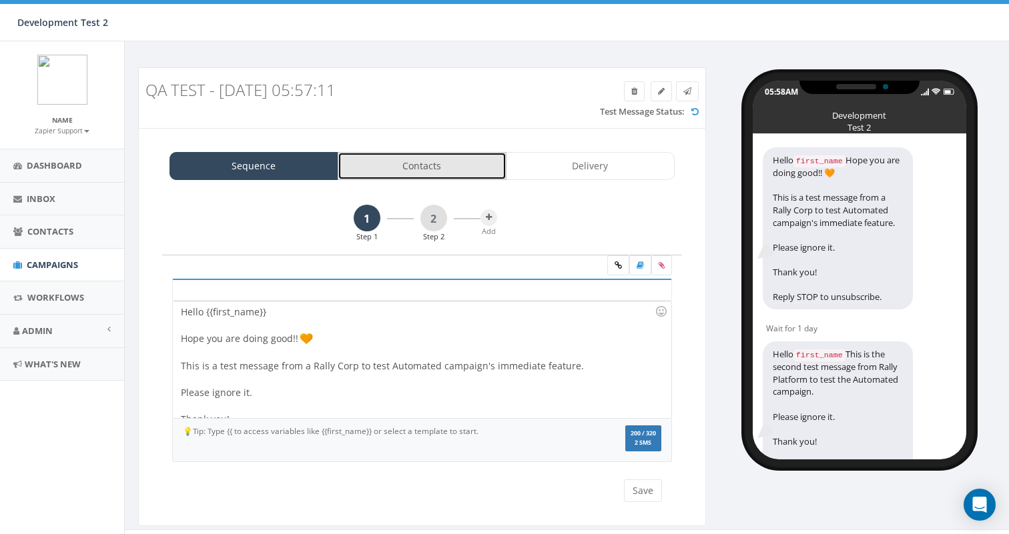
click at [418, 161] on link "Contacts" at bounding box center [422, 166] width 169 height 28
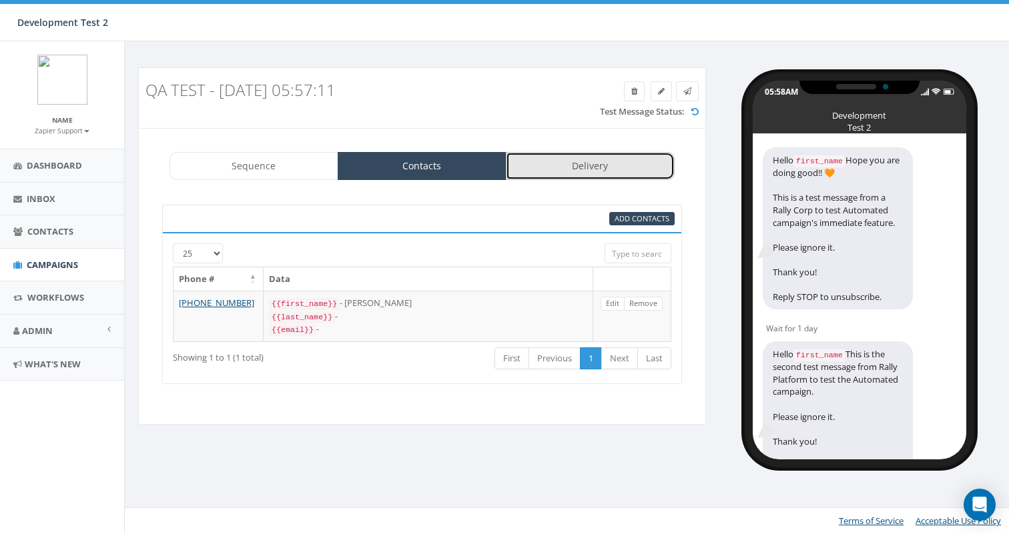
click at [556, 161] on link "Delivery" at bounding box center [590, 166] width 169 height 28
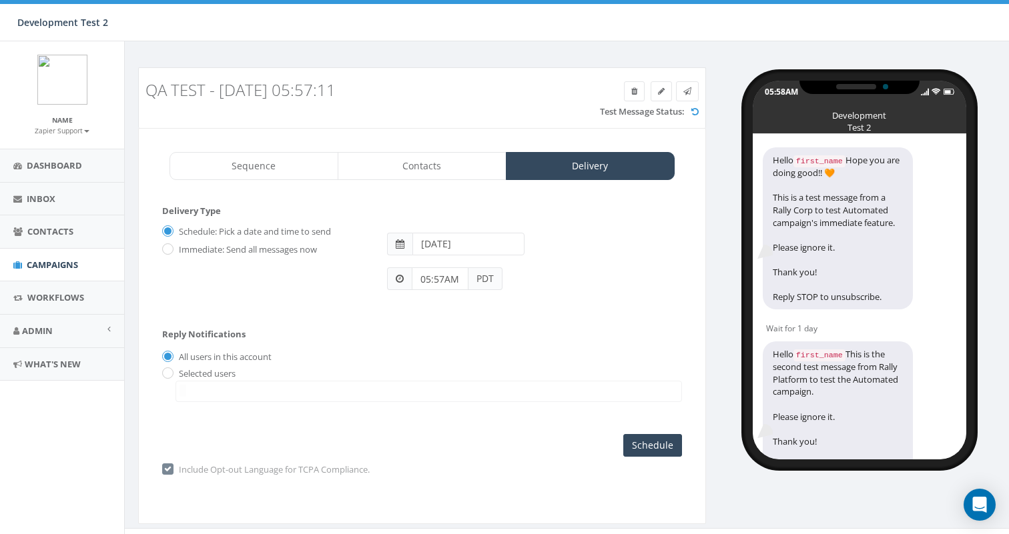
click at [272, 243] on label "Immediate: Send all messages now" at bounding box center [245, 249] width 141 height 13
click at [171, 246] on input "Immediate: Send all messages now" at bounding box center [166, 250] width 9 height 9
radio input "true"
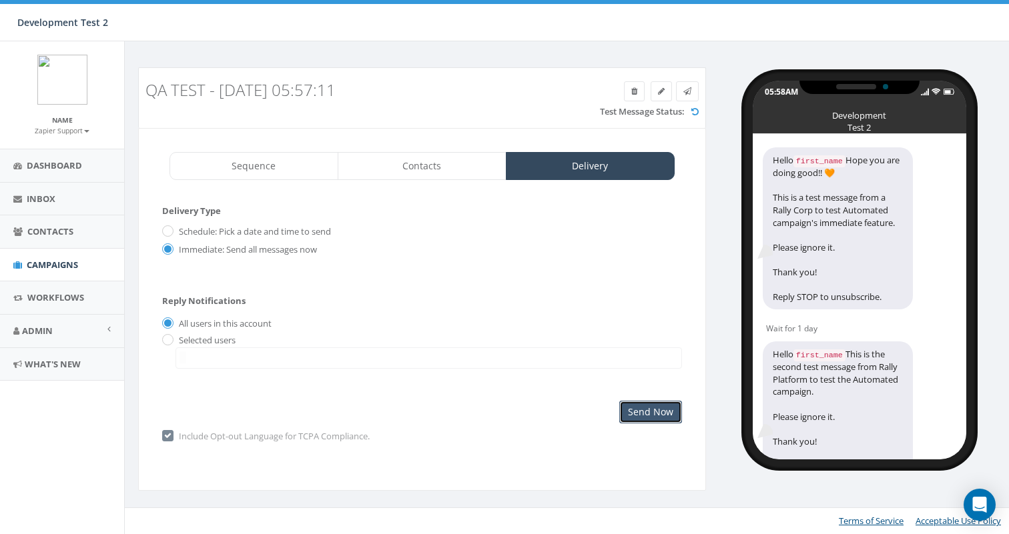
click at [651, 412] on input "Send Now" at bounding box center [650, 412] width 63 height 23
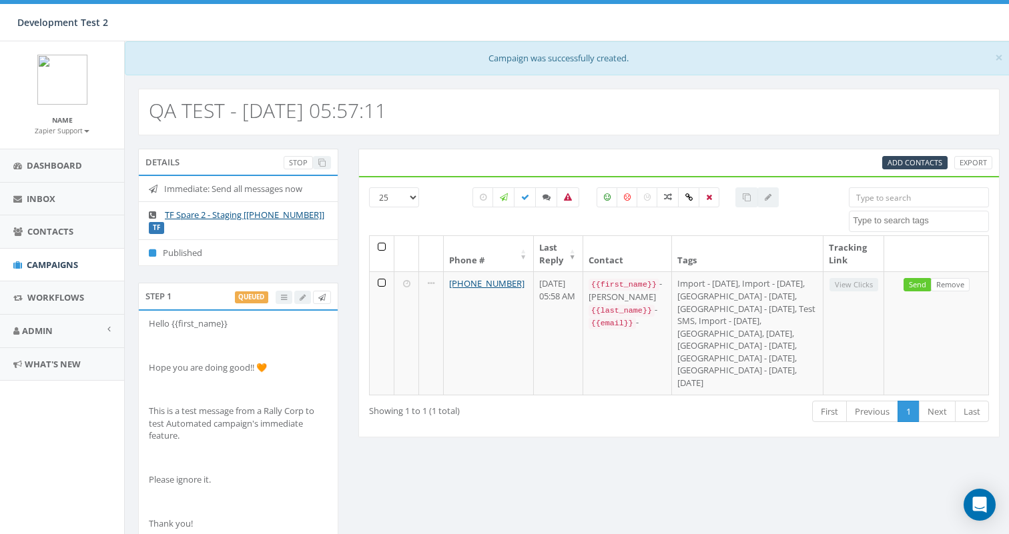
select select
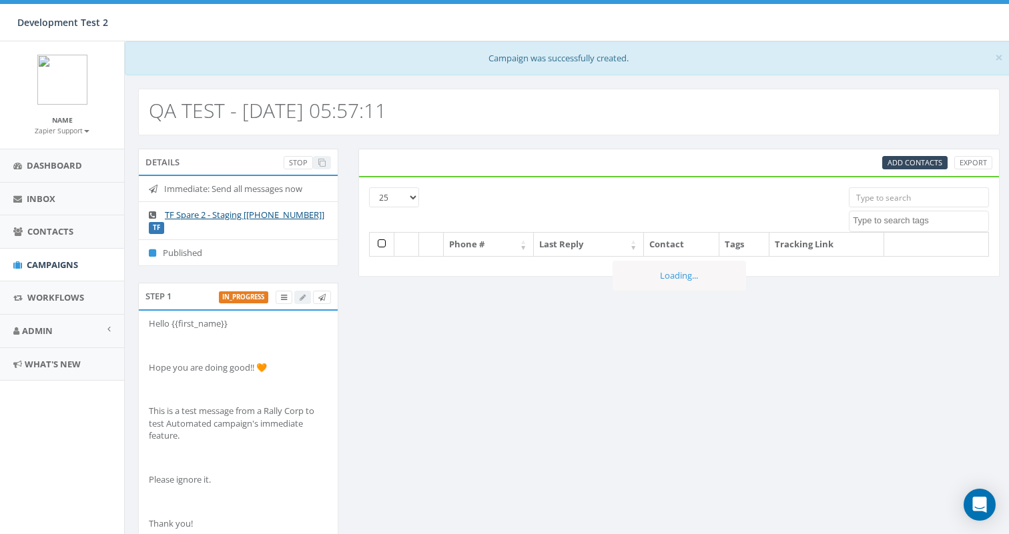
select select
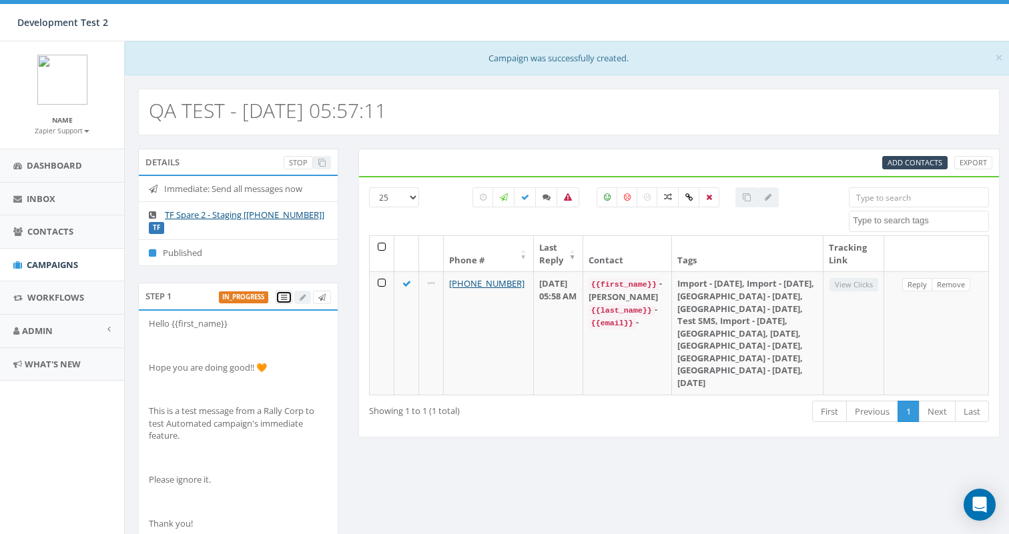
click at [286, 302] on link at bounding box center [284, 298] width 17 height 14
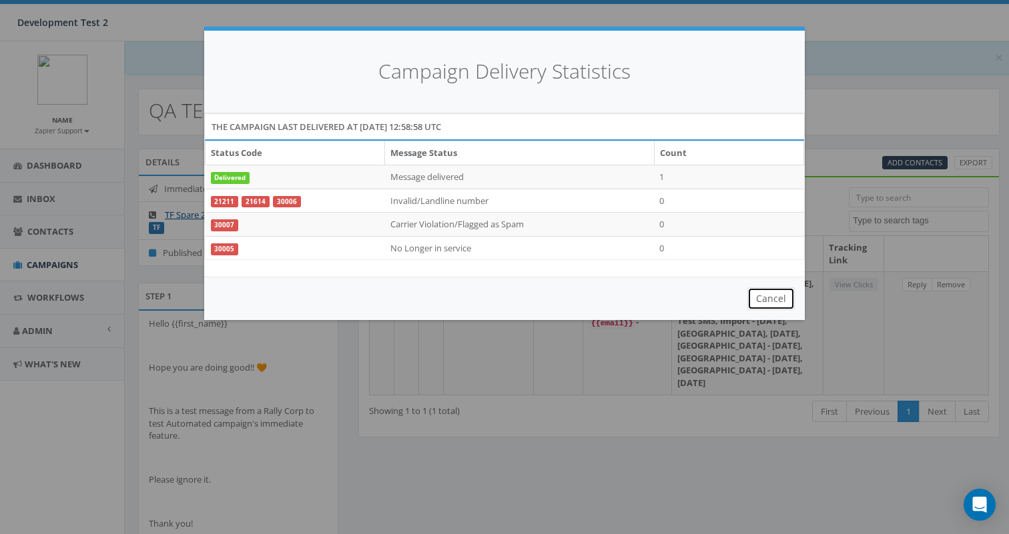
click at [775, 298] on button "Cancel" at bounding box center [770, 299] width 47 height 23
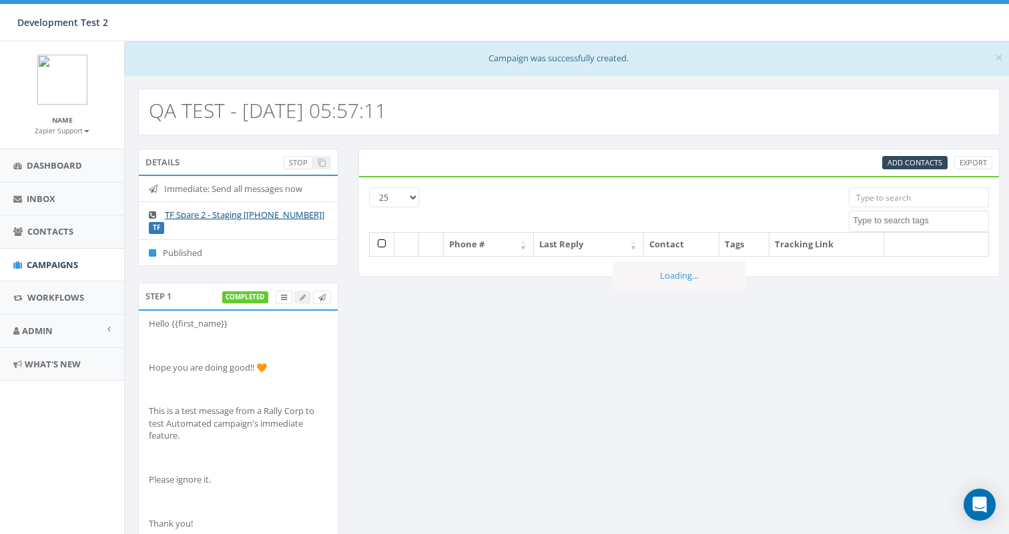
select select
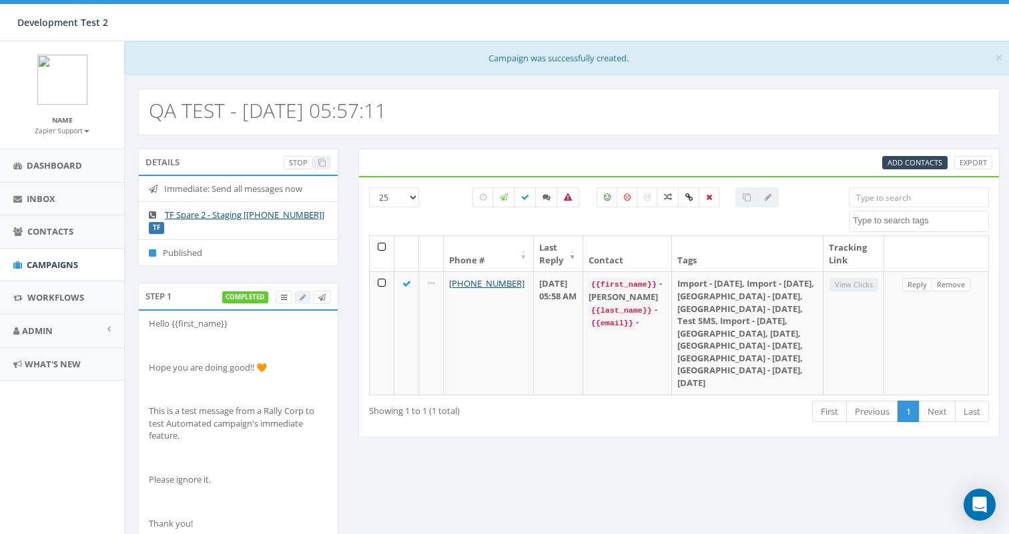
click at [496, 400] on div "Showing 1 to 1 (1 total)" at bounding box center [492, 409] width 246 height 18
